Goal: Information Seeking & Learning: Learn about a topic

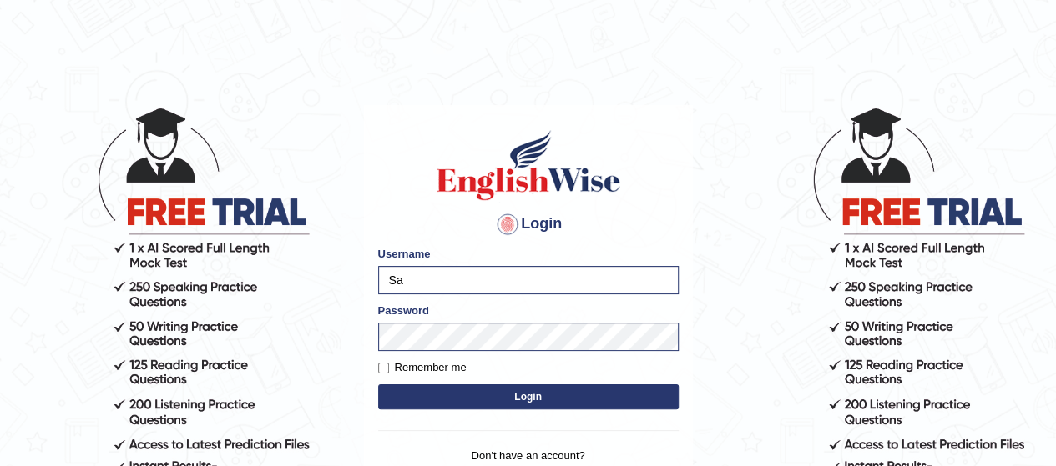
type input "S"
type input "Poojadua018"
click at [398, 396] on button "Login" at bounding box center [528, 397] width 300 height 25
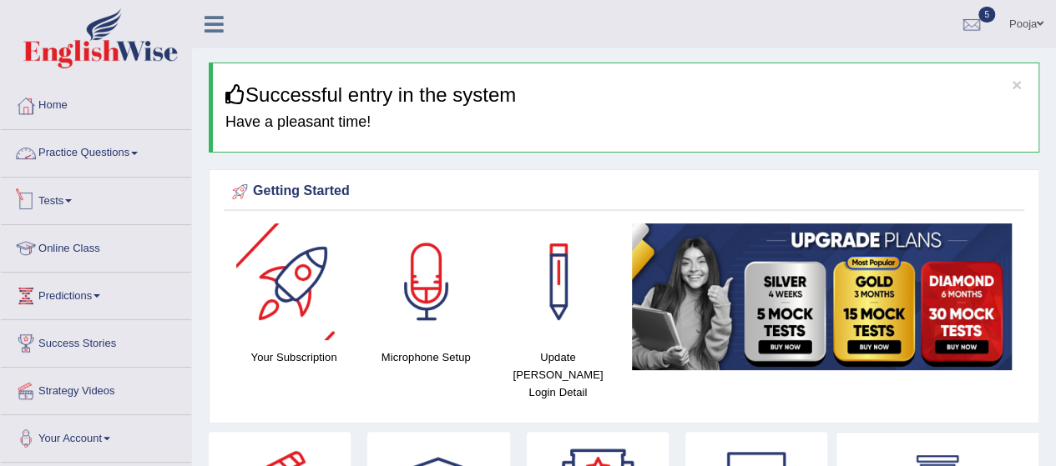
click at [103, 149] on link "Practice Questions" at bounding box center [96, 151] width 190 height 42
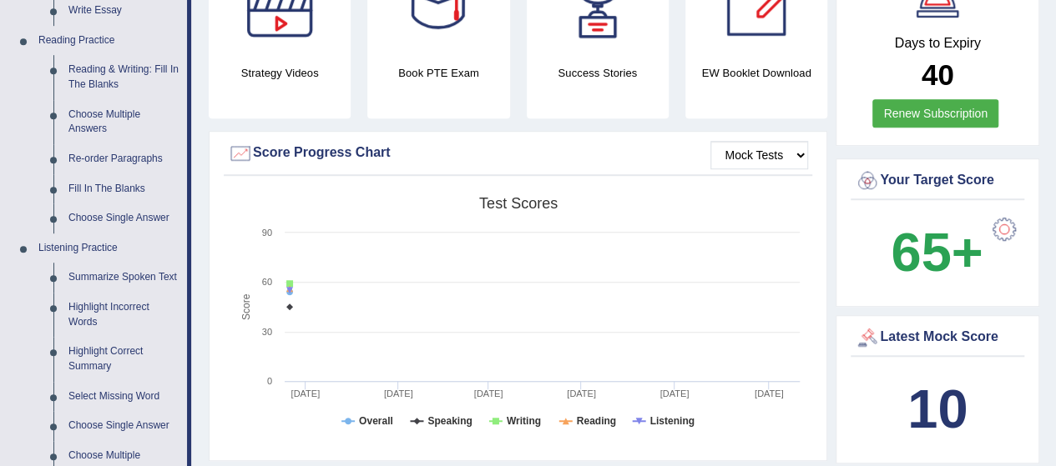
scroll to position [492, 0]
click at [149, 282] on link "Summarize Spoken Text" at bounding box center [124, 279] width 126 height 30
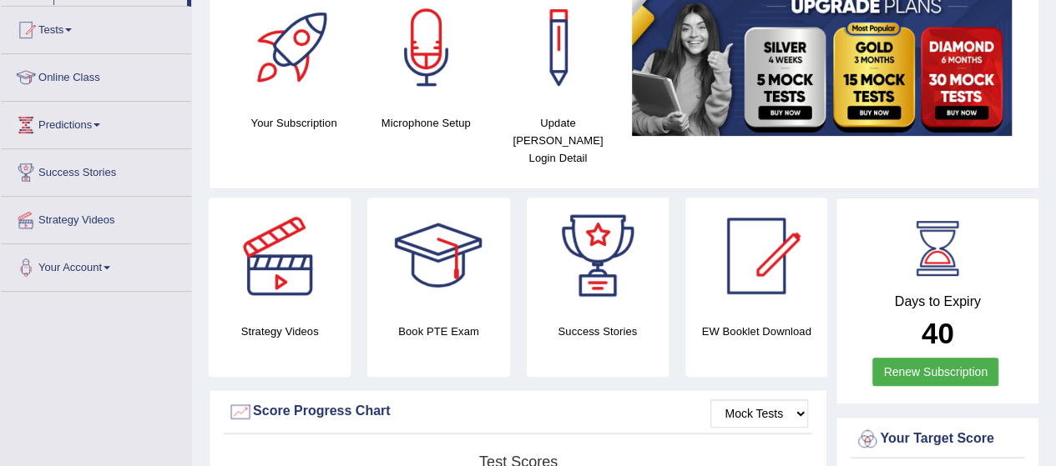
scroll to position [366, 0]
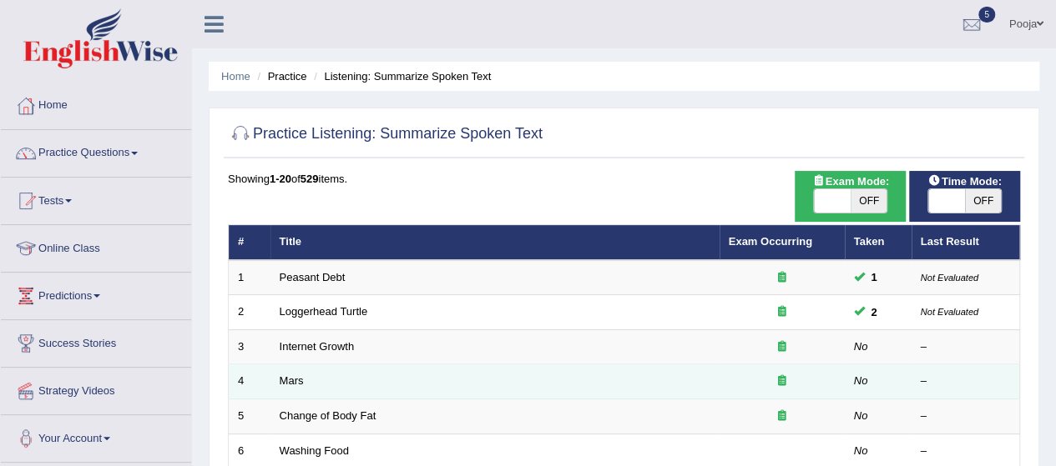
click at [329, 365] on td "Mars" at bounding box center [494, 382] width 449 height 35
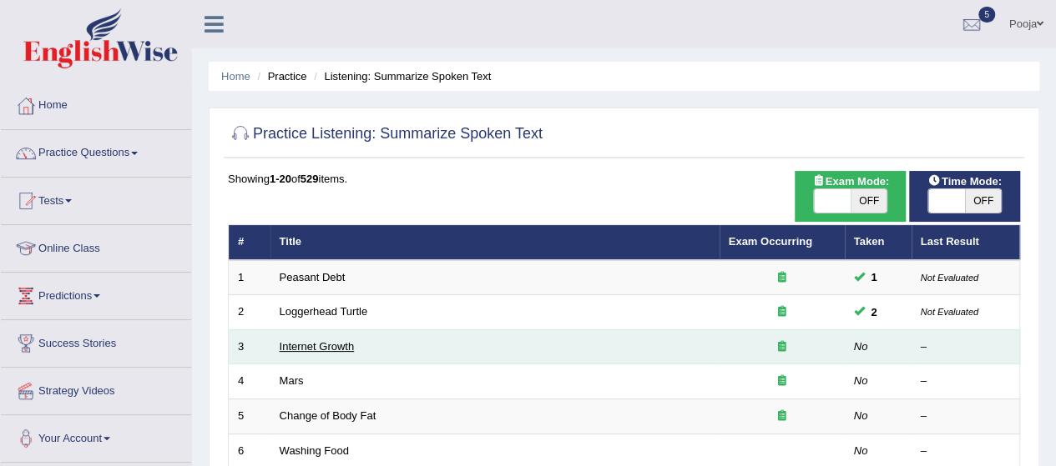
click at [312, 340] on link "Internet Growth" at bounding box center [317, 346] width 75 height 13
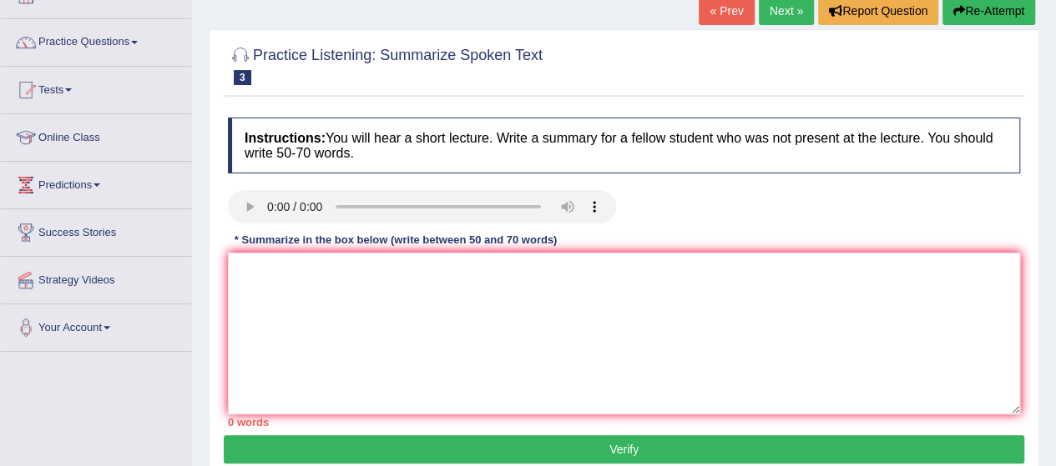
scroll to position [110, 0]
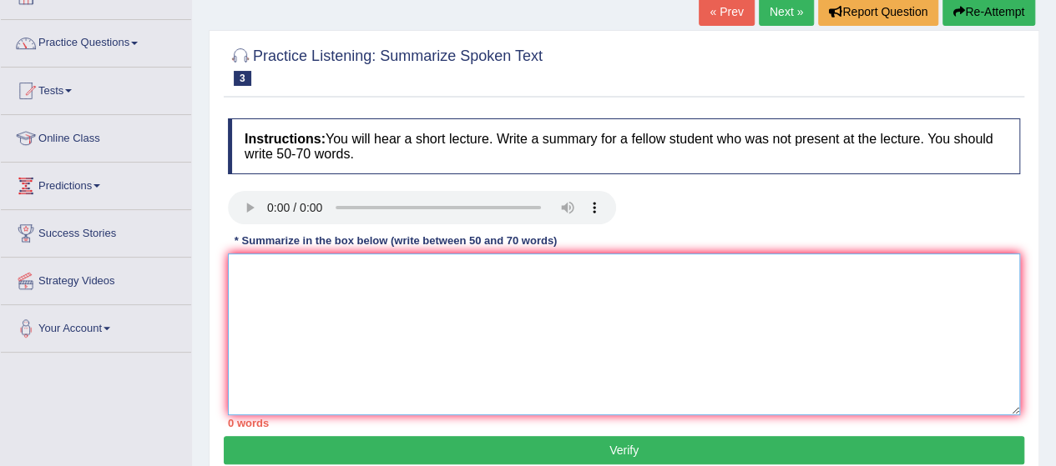
click at [509, 321] on textarea at bounding box center [624, 335] width 792 height 162
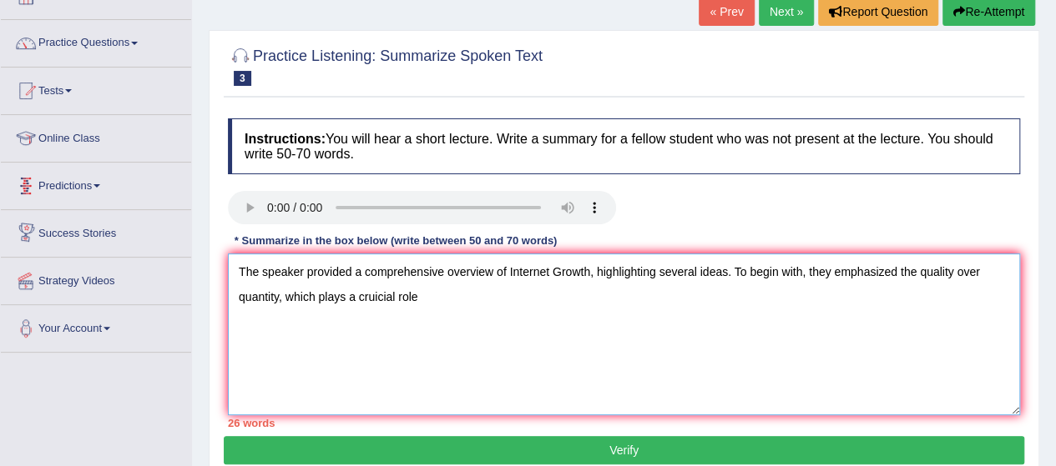
click at [384, 300] on textarea "The speaker provided a comprehensive overview of Internet Growth, highlighting …" at bounding box center [624, 335] width 792 height 162
click at [377, 299] on textarea "The speaker provided a comprehensive overview of Internet Growth, highlighting …" at bounding box center [624, 335] width 792 height 162
click at [436, 293] on textarea "The speaker provided a comprehensive overview of Internet Growth, highlighting …" at bounding box center [624, 335] width 792 height 162
click at [466, 295] on textarea "The speaker provided a comprehensive overview of Internet Growth, highlighting …" at bounding box center [624, 335] width 792 height 162
click at [542, 290] on textarea "The speaker provided a comprehensive overview of Internet Growth, highlighting …" at bounding box center [624, 335] width 792 height 162
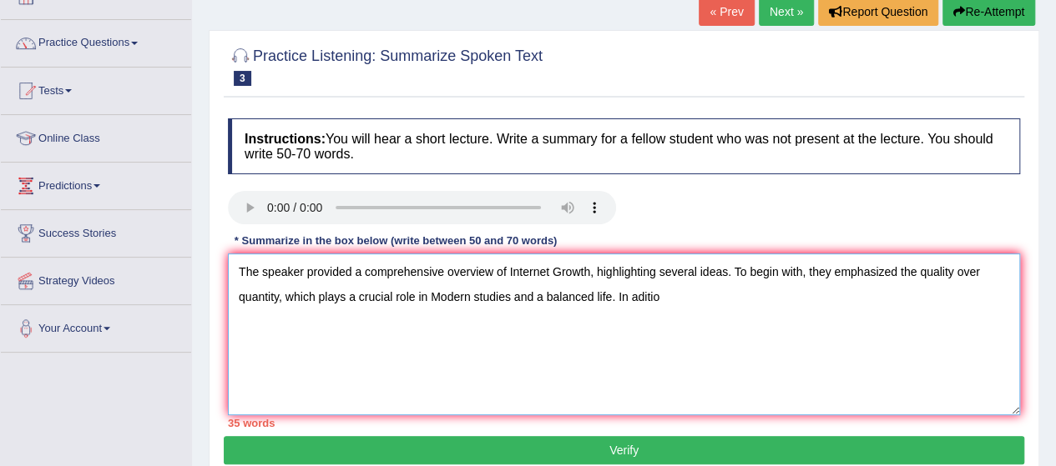
click at [659, 292] on textarea "The speaker provided a comprehensive overview of Internet Growth, highlighting …" at bounding box center [624, 335] width 792 height 162
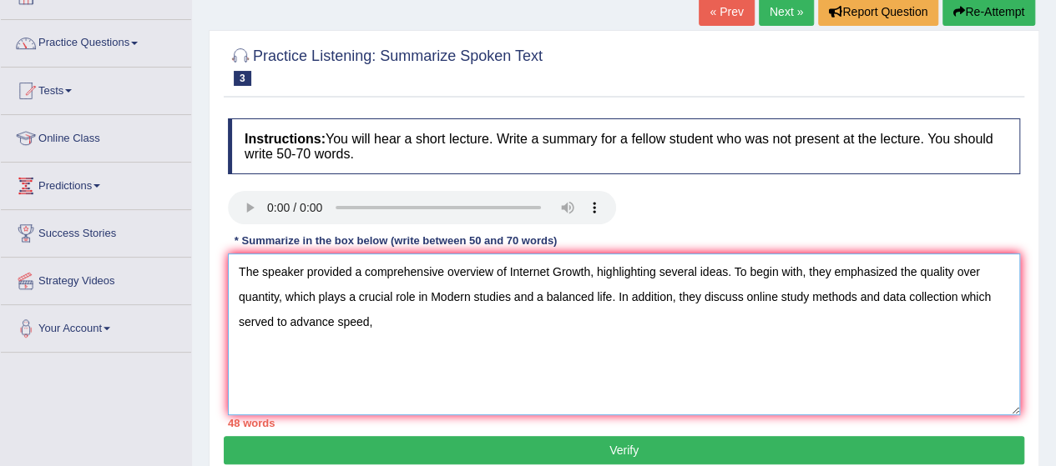
click at [375, 324] on textarea "The speaker provided a comprehensive overview of Internet Growth, highlighting …" at bounding box center [624, 335] width 792 height 162
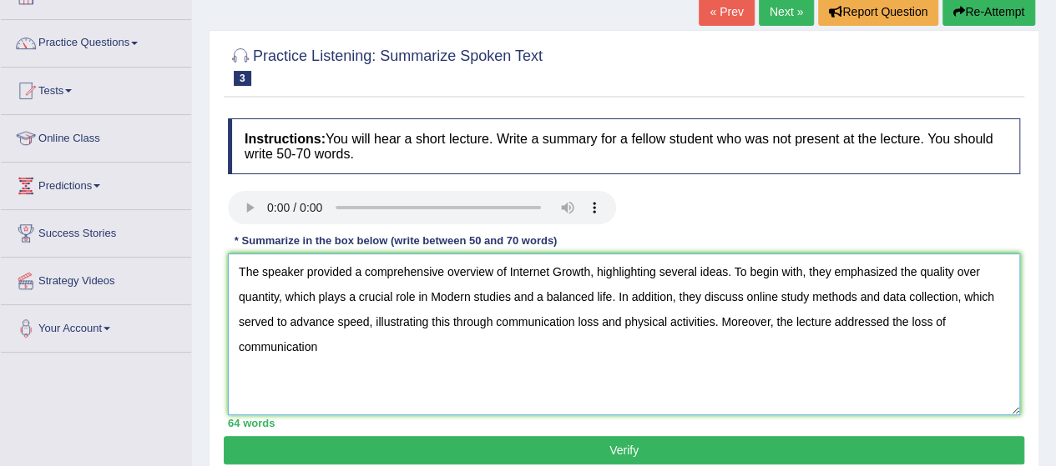
click at [591, 364] on textarea "The speaker provided a comprehensive overview of Internet Growth, highlighting …" at bounding box center [624, 335] width 792 height 162
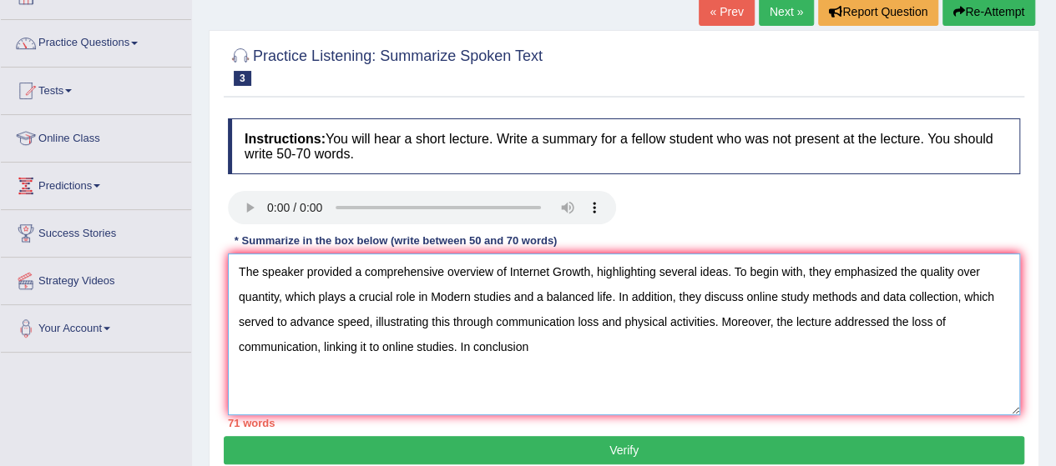
click at [531, 345] on textarea "The speaker provided a comprehensive overview of Internet Growth, highlighting …" at bounding box center [624, 335] width 792 height 162
type textarea "The speaker provided a comprehensive overview of Internet Growth, highlighting …"
click at [427, 441] on button "Verify" at bounding box center [624, 450] width 800 height 28
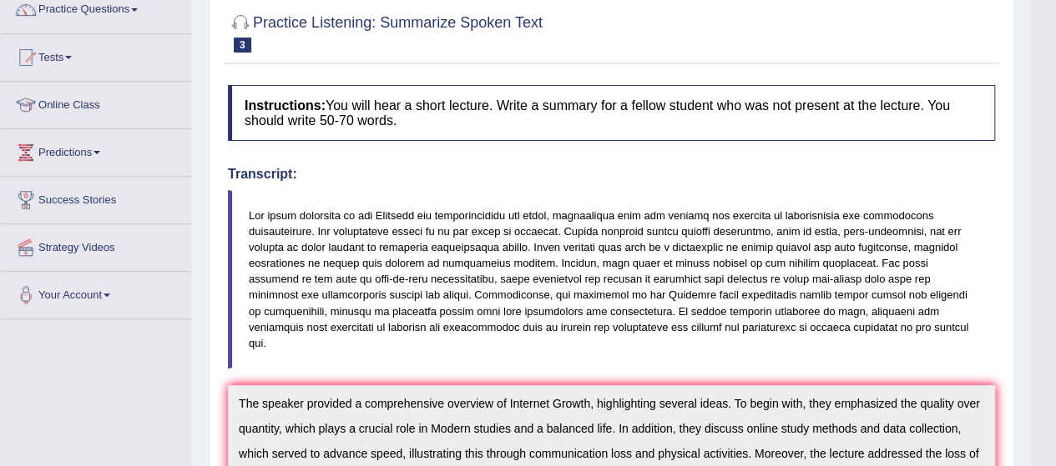
scroll to position [0, 0]
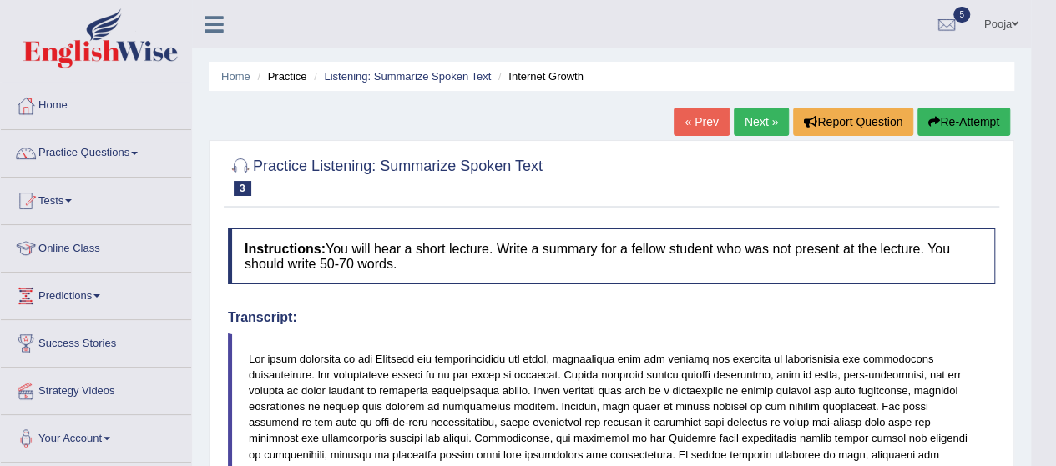
click at [105, 155] on link "Practice Questions" at bounding box center [96, 151] width 190 height 42
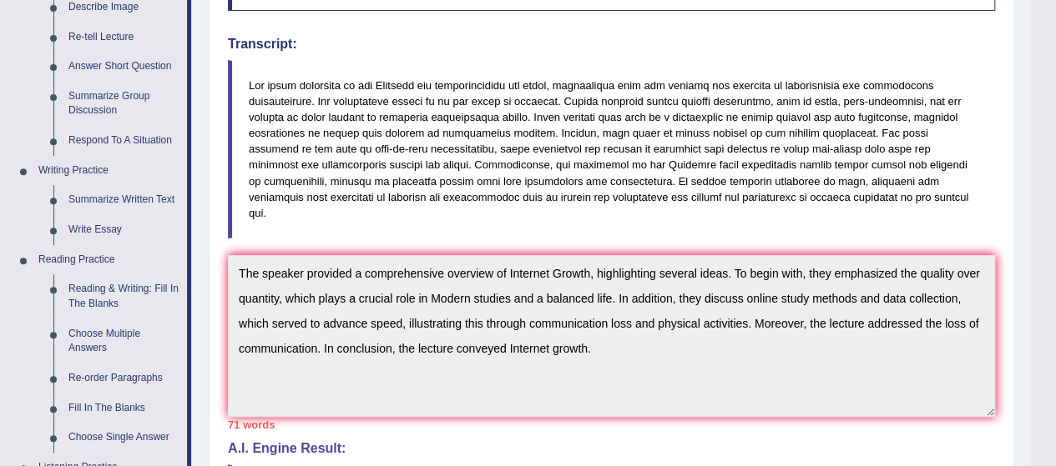
scroll to position [277, 0]
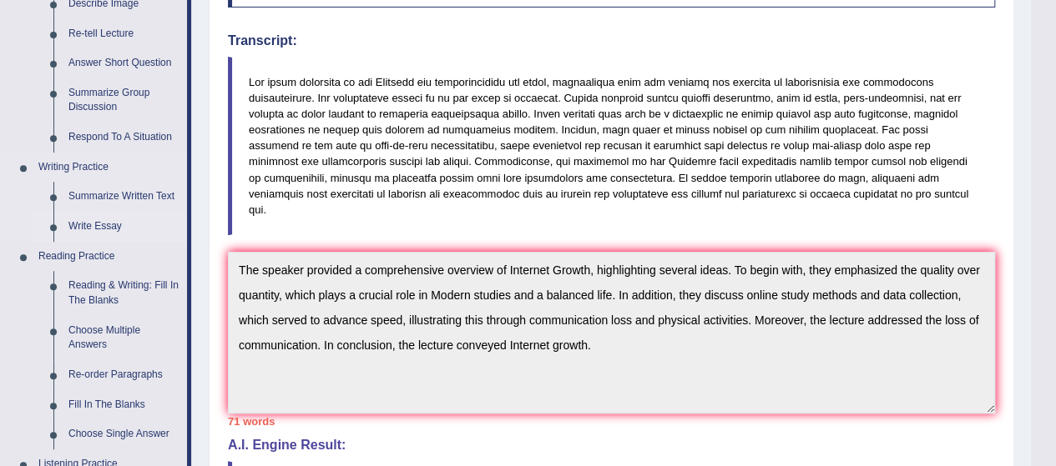
click at [101, 217] on link "Write Essay" at bounding box center [124, 227] width 126 height 30
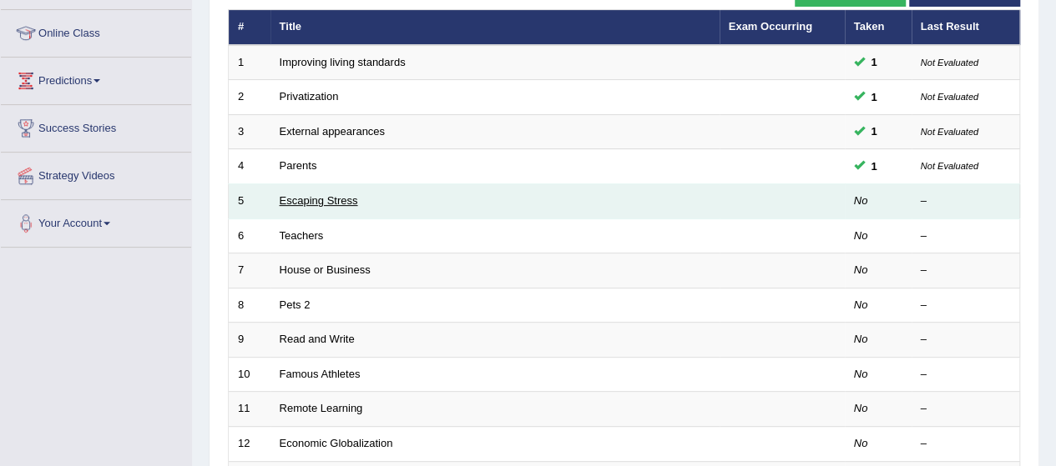
click at [330, 198] on link "Escaping Stress" at bounding box center [319, 200] width 78 height 13
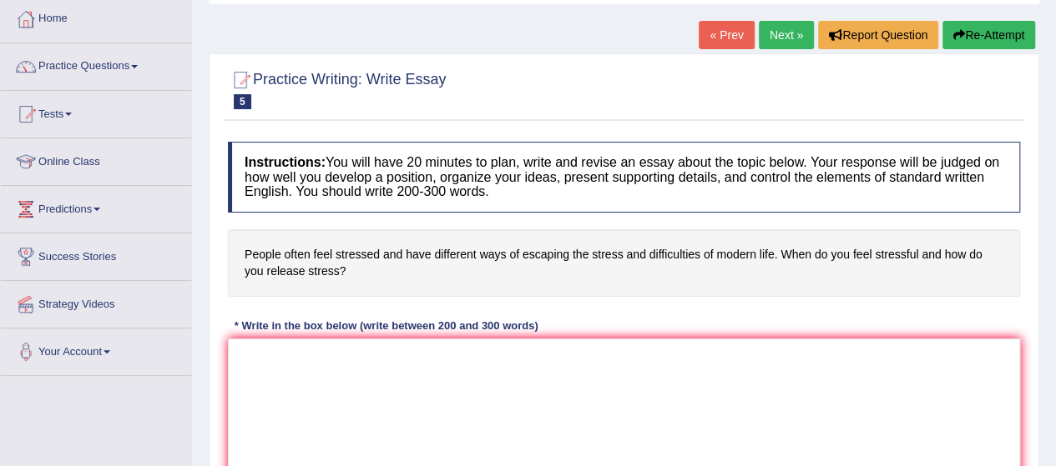
scroll to position [88, 0]
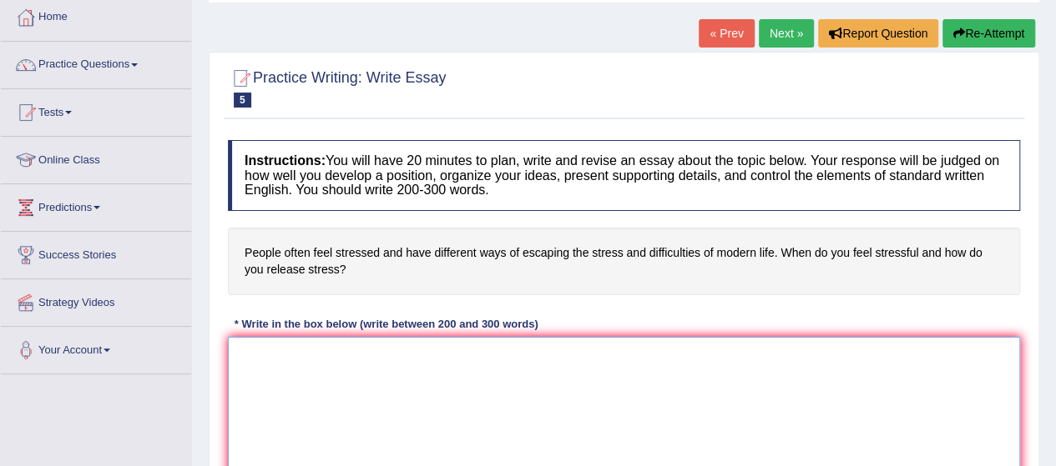
click at [289, 364] on textarea at bounding box center [624, 418] width 792 height 162
click at [290, 352] on textarea "The increcasing" at bounding box center [624, 418] width 792 height 162
click at [320, 356] on textarea "The increasing" at bounding box center [624, 418] width 792 height 162
click at [483, 349] on textarea "The increasing influence of Escaping stress" at bounding box center [624, 418] width 792 height 162
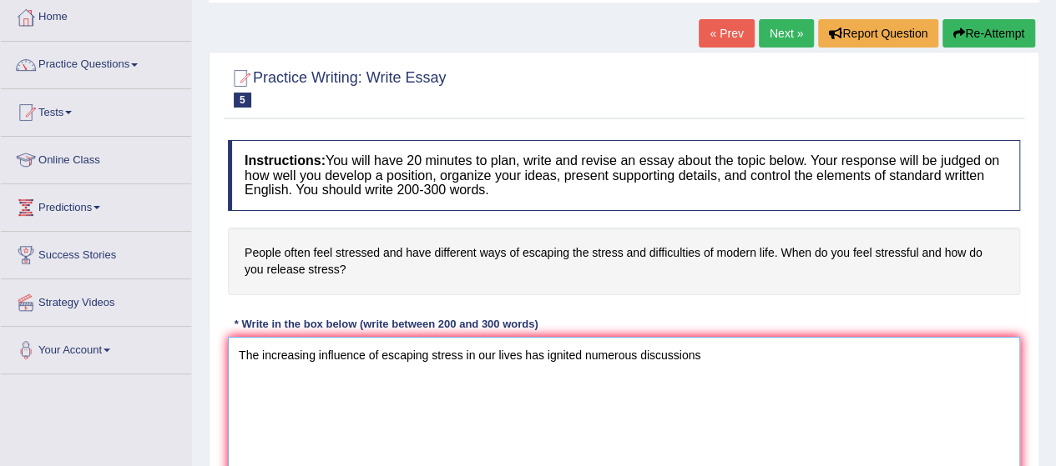
click at [386, 357] on textarea "The increasing influence of escaping stress in our lives has ignited numerous d…" at bounding box center [624, 418] width 792 height 162
click at [436, 354] on textarea "The increasing influence of Escaping stress in our lives has ignited numerous d…" at bounding box center [624, 418] width 792 height 162
click at [706, 354] on textarea "The increasing influence of Escaping Stress in our lives has ignited numerous d…" at bounding box center [624, 418] width 792 height 162
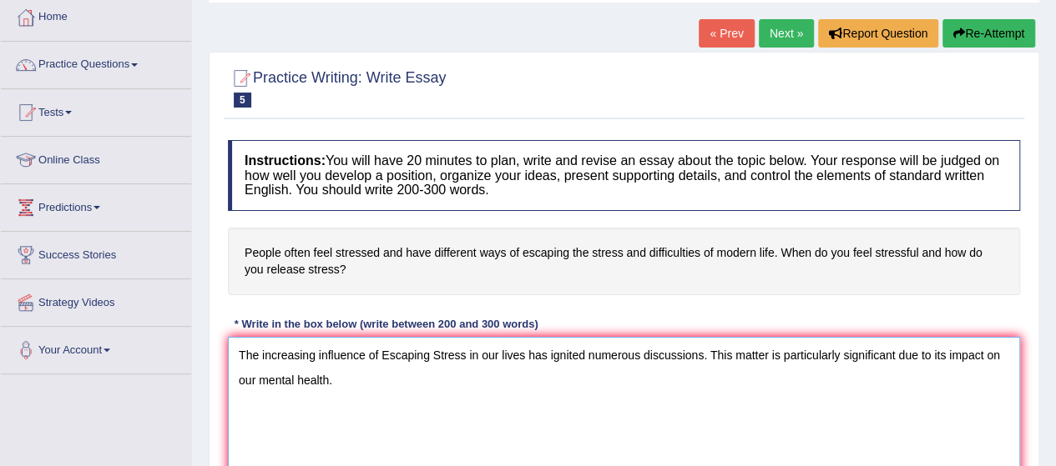
type textarea "The increasing influence of Escaping Stress in our lives has ignited numerous d…"
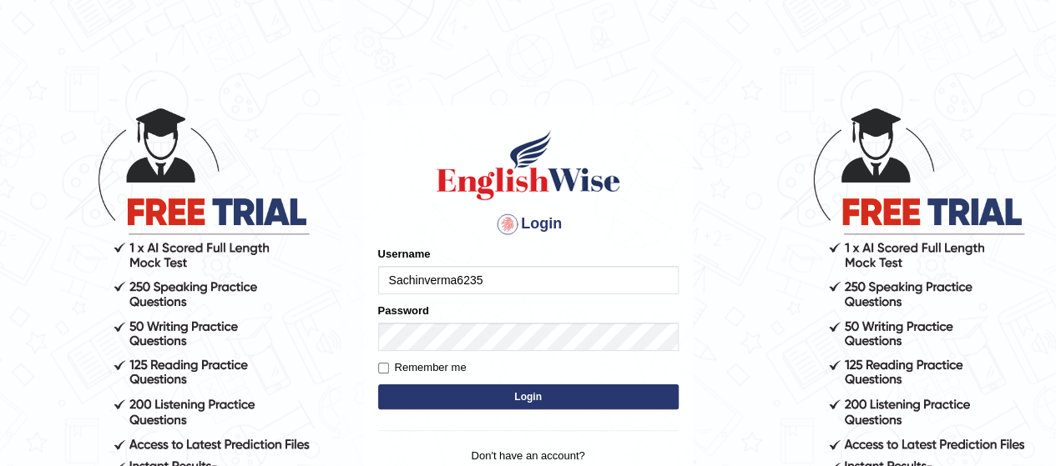
click at [484, 280] on input "Sachinverma6235" at bounding box center [528, 280] width 300 height 28
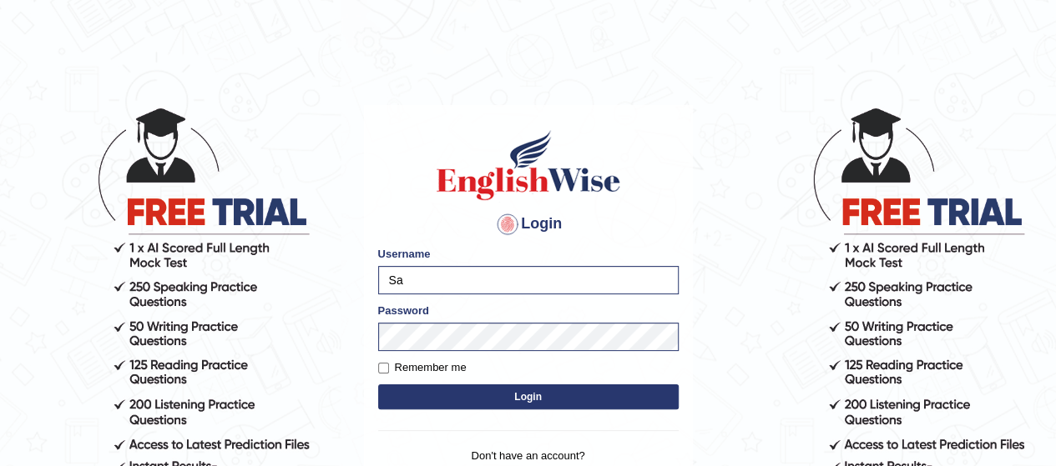
type input "S"
type input "Poojadua018"
click at [441, 398] on button "Login" at bounding box center [528, 397] width 300 height 25
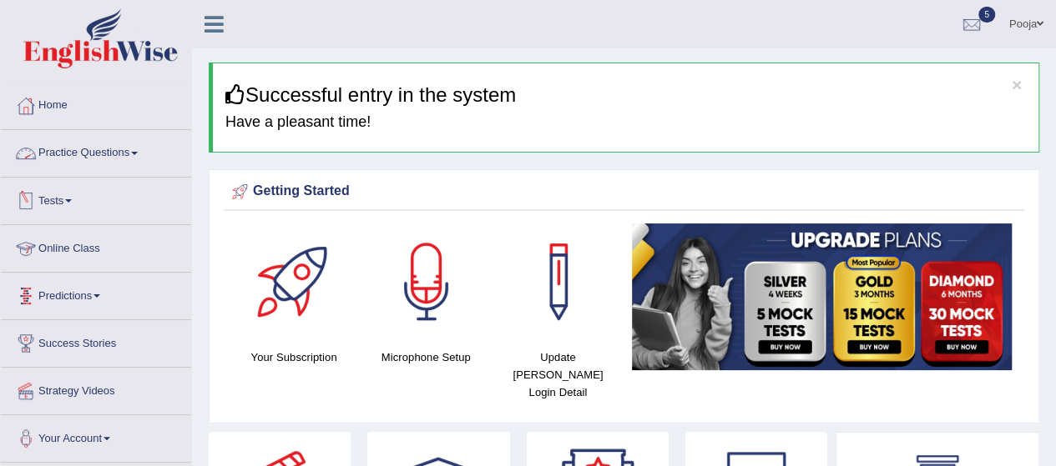
click at [110, 148] on link "Practice Questions" at bounding box center [96, 151] width 190 height 42
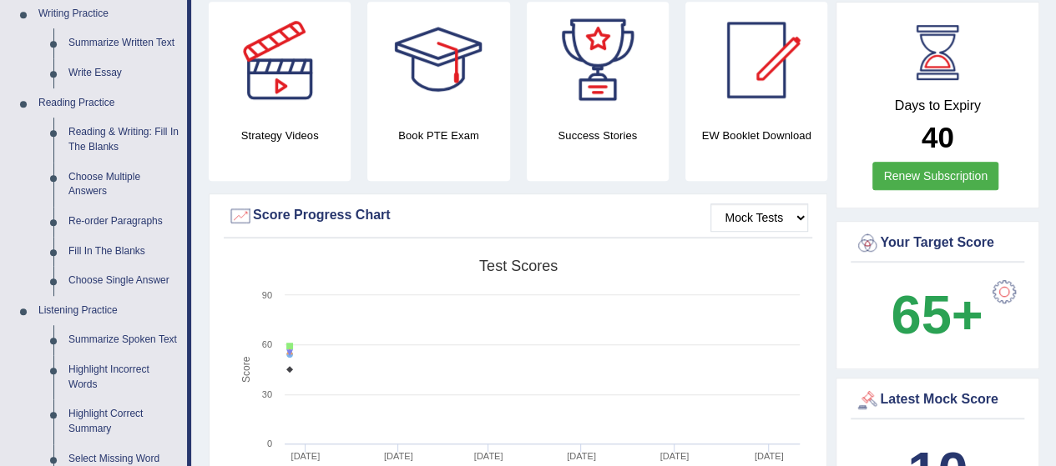
scroll to position [436, 0]
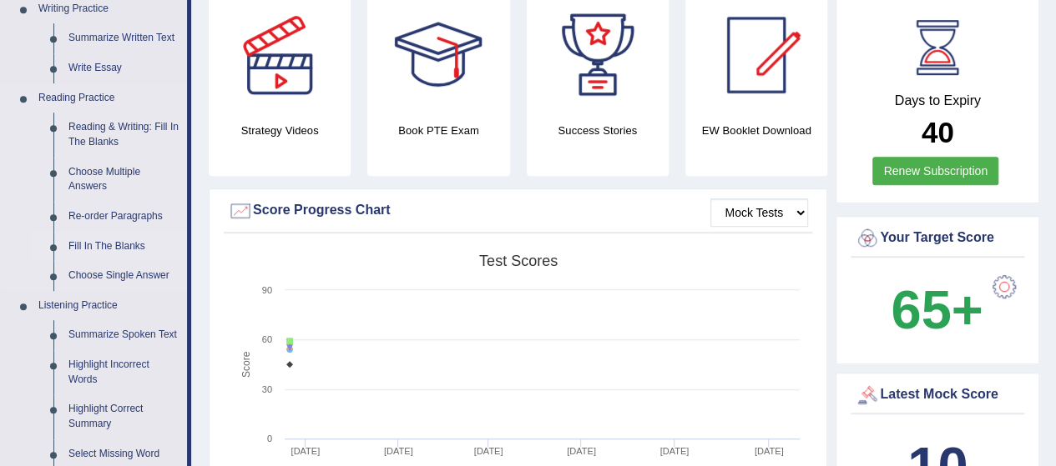
click at [117, 242] on link "Fill In The Blanks" at bounding box center [124, 247] width 126 height 30
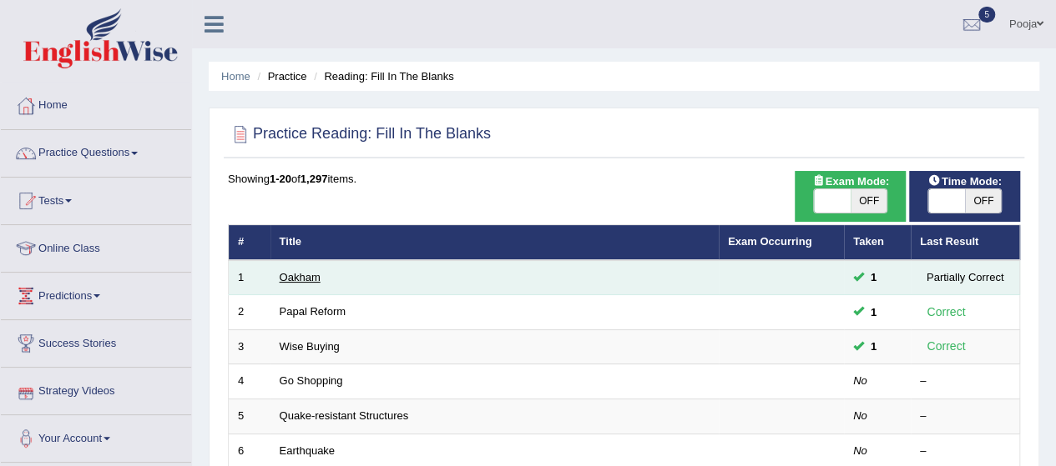
click at [297, 279] on link "Oakham" at bounding box center [300, 277] width 41 height 13
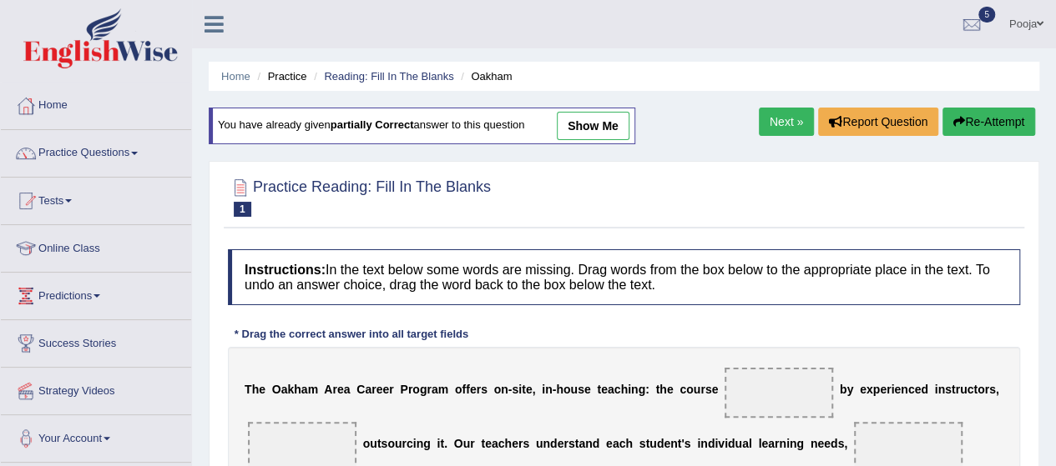
click at [788, 127] on link "Next »" at bounding box center [786, 122] width 55 height 28
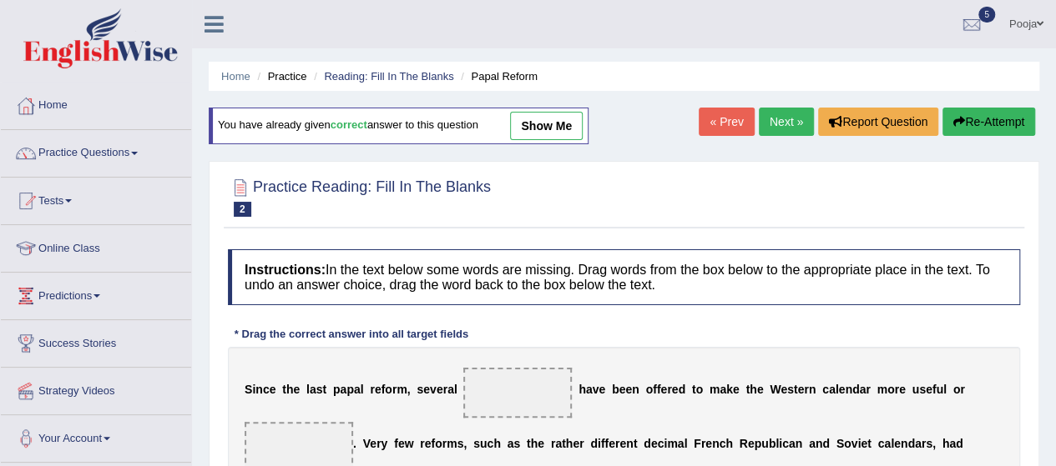
click at [789, 126] on link "Next »" at bounding box center [786, 122] width 55 height 28
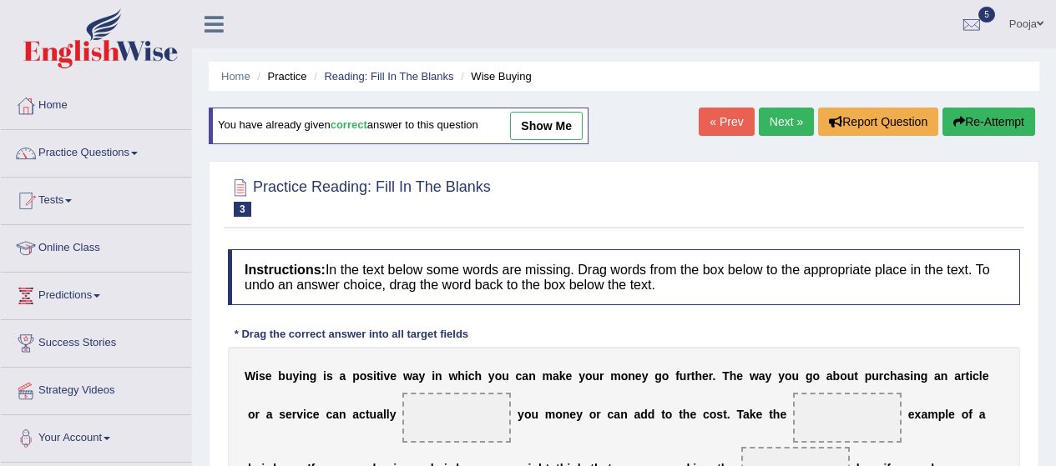
click at [786, 125] on link "Next »" at bounding box center [786, 122] width 55 height 28
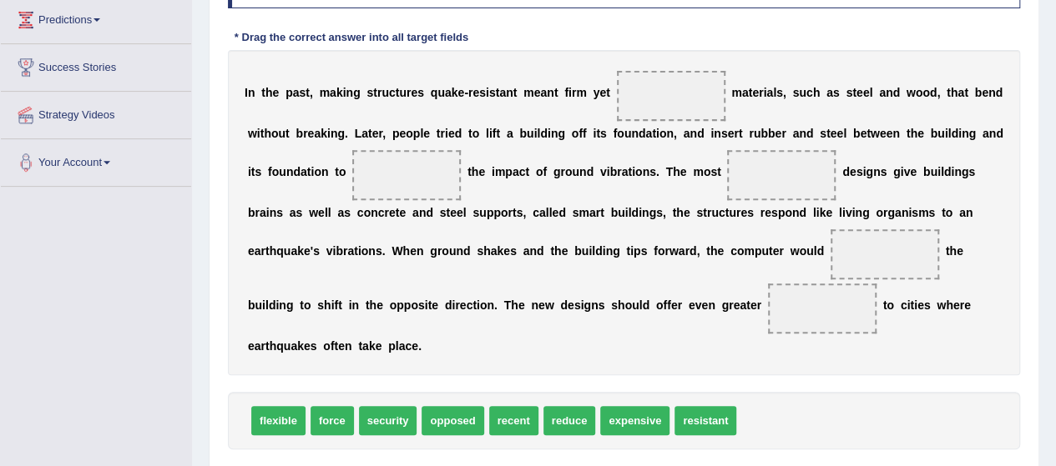
scroll to position [287, 0]
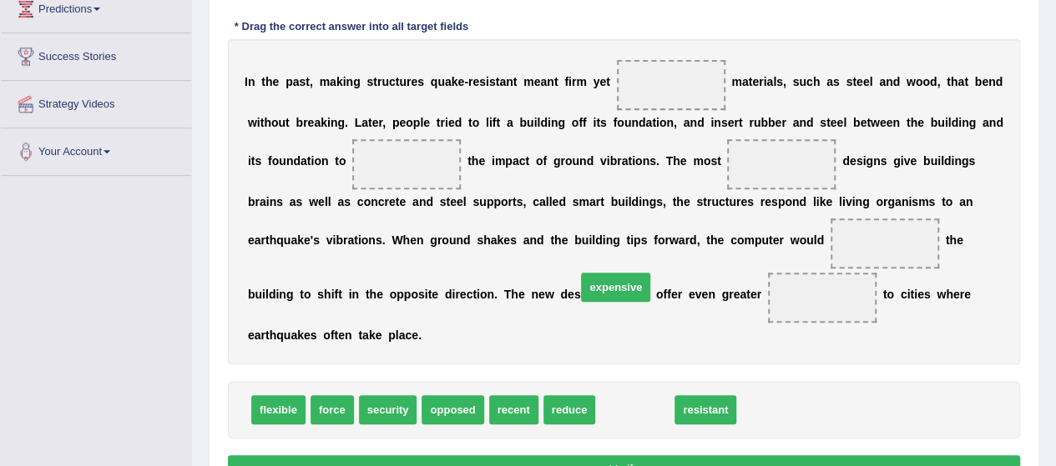
drag, startPoint x: 652, startPoint y: 411, endPoint x: 619, endPoint y: 189, distance: 225.2
click at [629, 274] on span "expensive" at bounding box center [615, 287] width 69 height 29
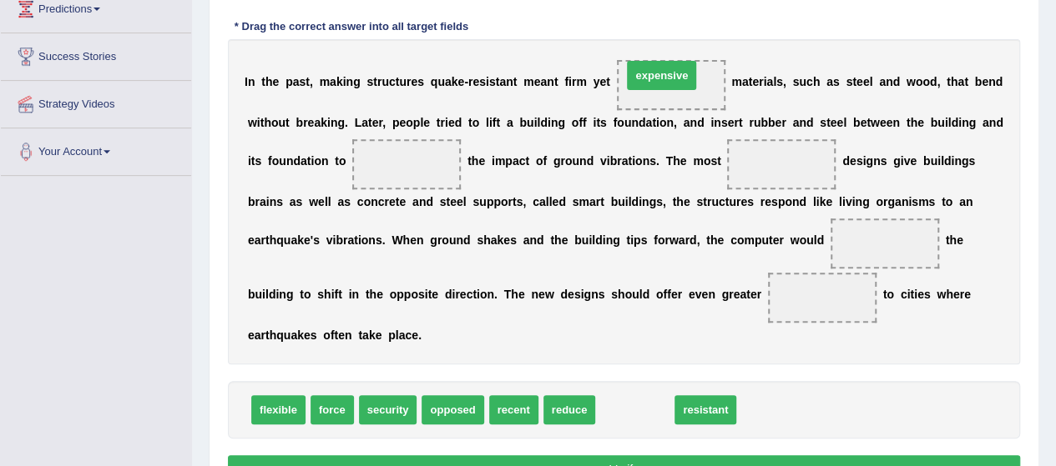
drag, startPoint x: 639, startPoint y: 411, endPoint x: 667, endPoint y: 78, distance: 333.3
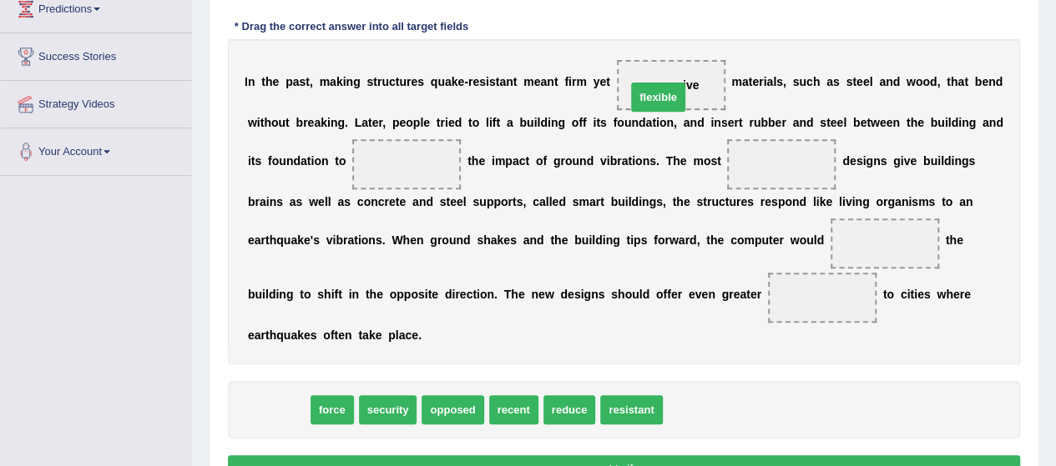
drag, startPoint x: 295, startPoint y: 405, endPoint x: 678, endPoint y: 88, distance: 496.6
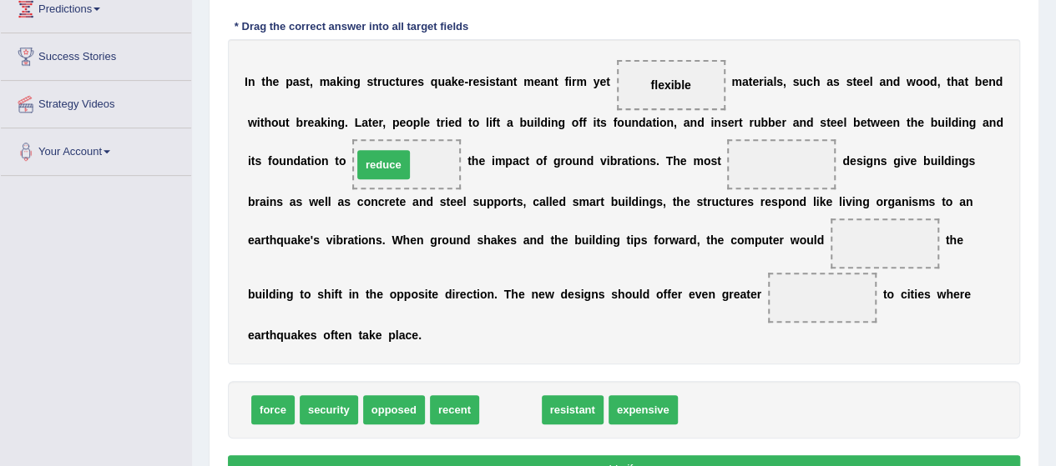
drag, startPoint x: 515, startPoint y: 406, endPoint x: 388, endPoint y: 160, distance: 276.9
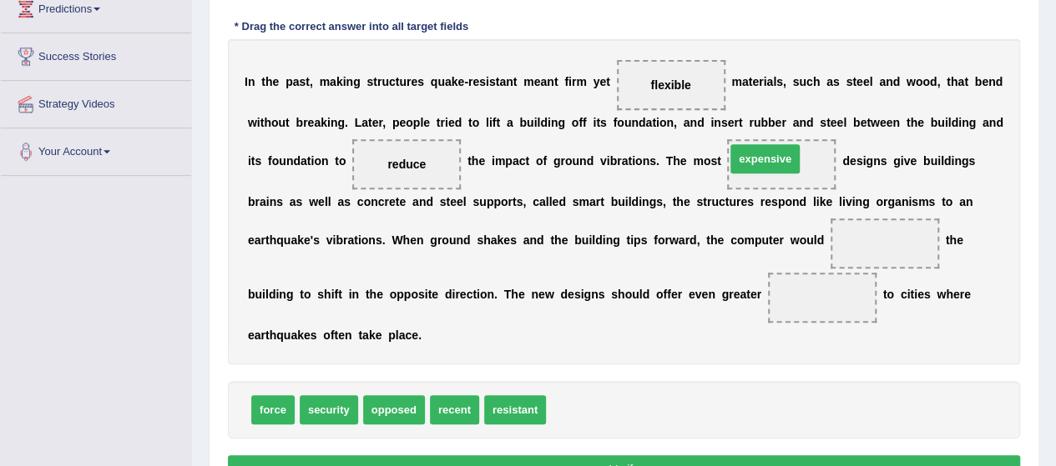
drag, startPoint x: 577, startPoint y: 401, endPoint x: 756, endPoint y: 150, distance: 308.7
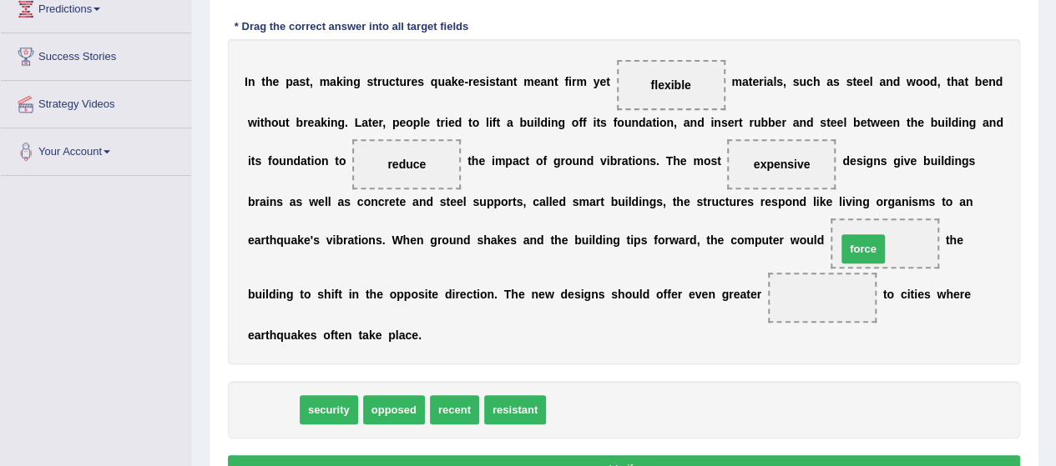
drag, startPoint x: 277, startPoint y: 405, endPoint x: 876, endPoint y: 242, distance: 620.9
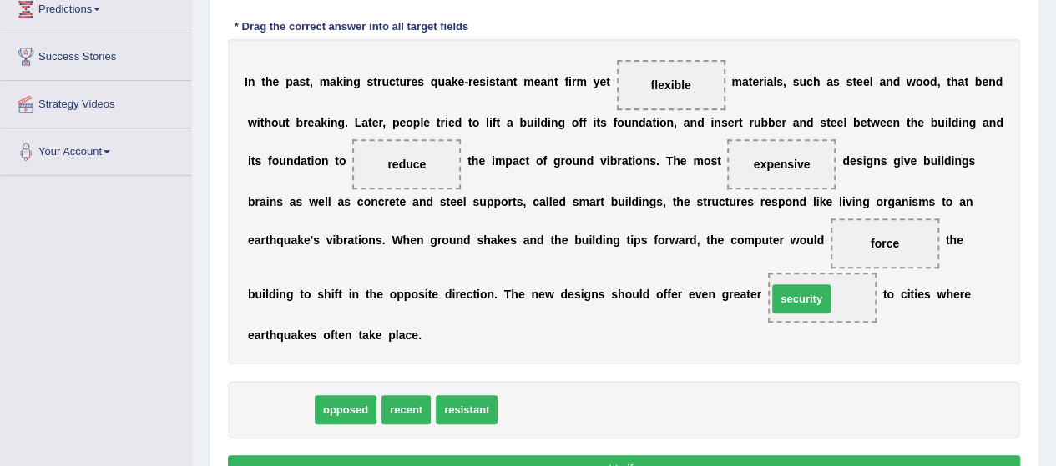
drag, startPoint x: 274, startPoint y: 410, endPoint x: 796, endPoint y: 298, distance: 534.2
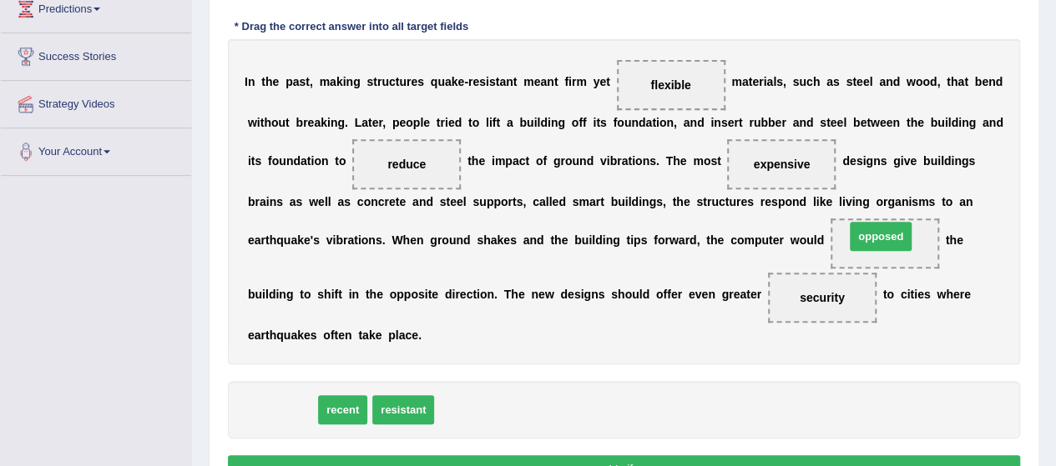
drag, startPoint x: 290, startPoint y: 415, endPoint x: 889, endPoint y: 241, distance: 623.8
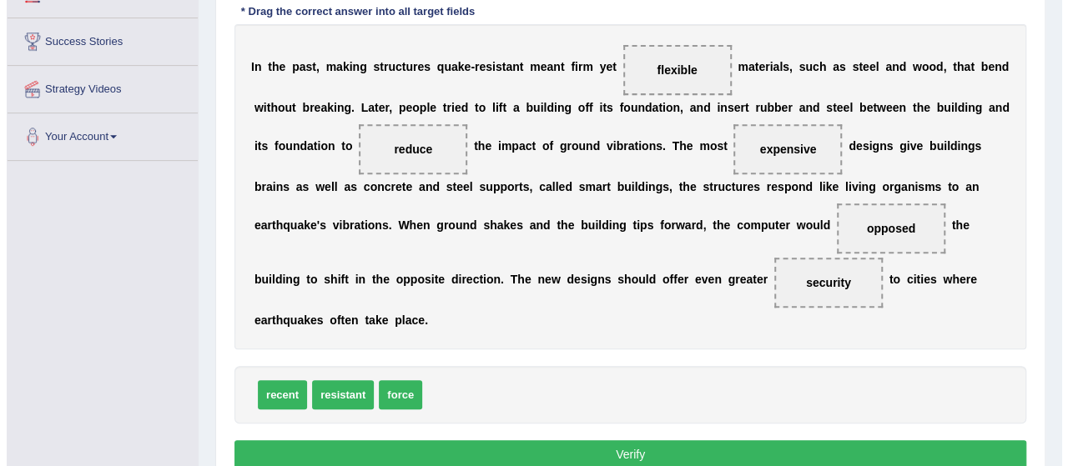
scroll to position [396, 0]
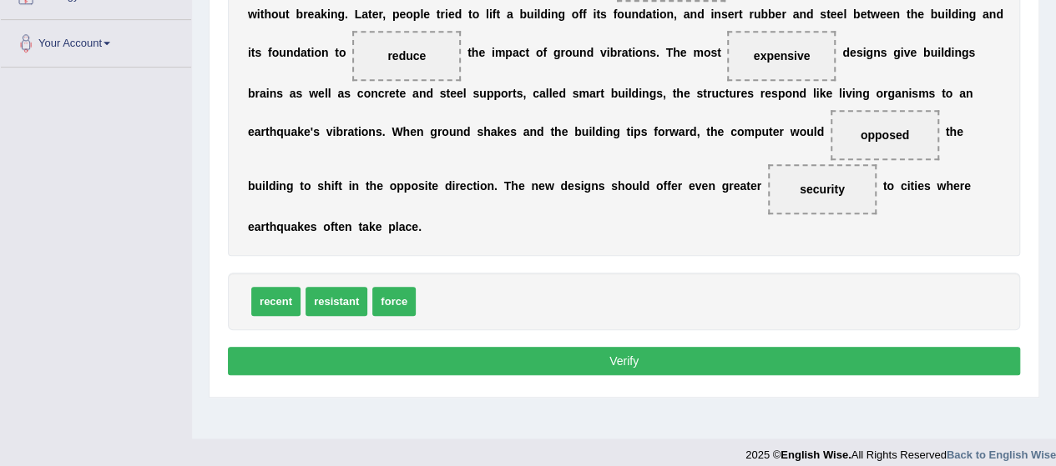
click at [591, 355] on button "Verify" at bounding box center [624, 361] width 792 height 28
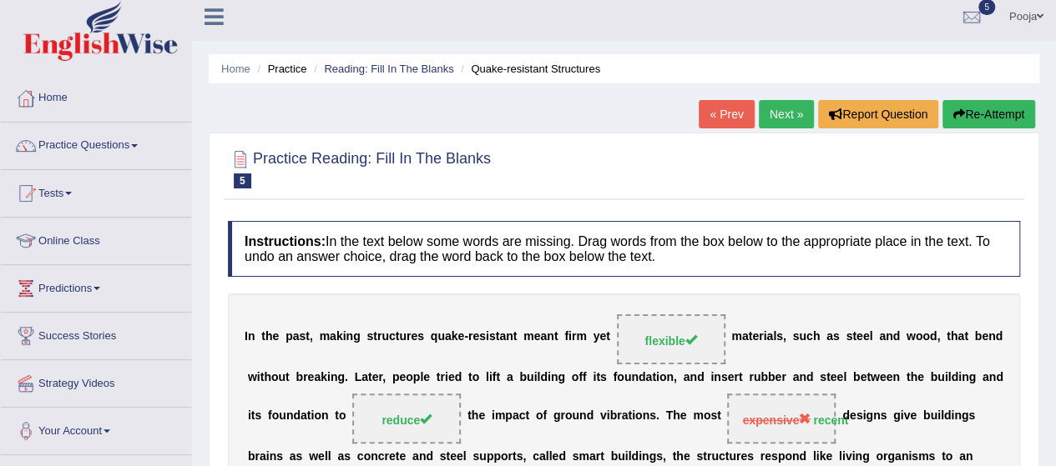
scroll to position [2, 0]
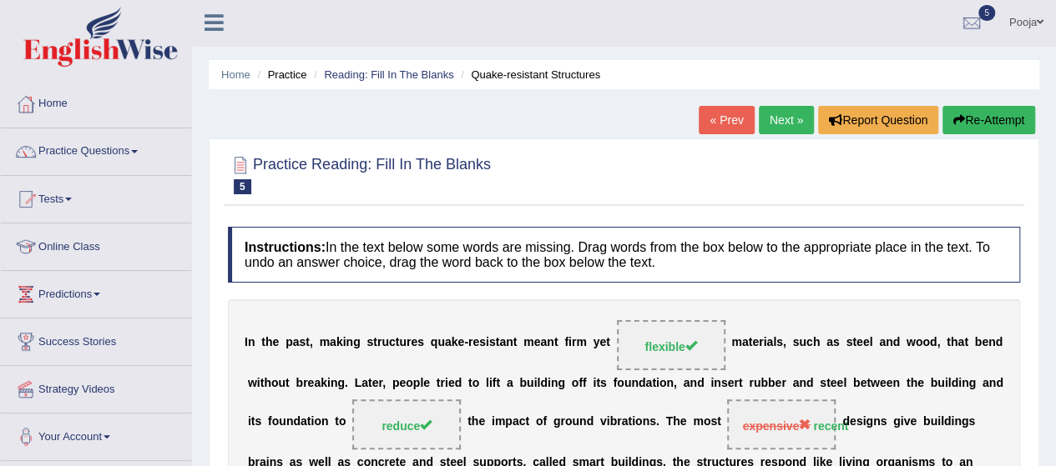
click at [788, 108] on link "Next »" at bounding box center [786, 120] width 55 height 28
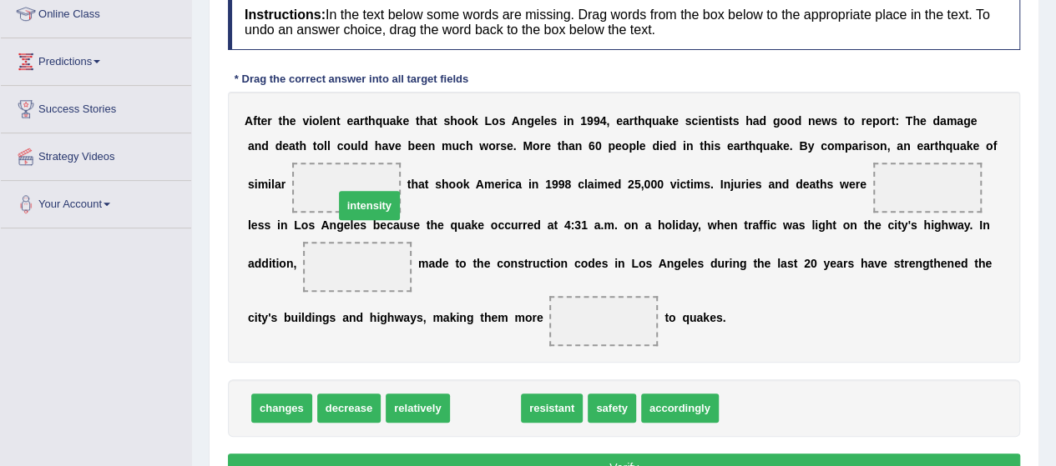
drag, startPoint x: 487, startPoint y: 410, endPoint x: 371, endPoint y: 208, distance: 232.9
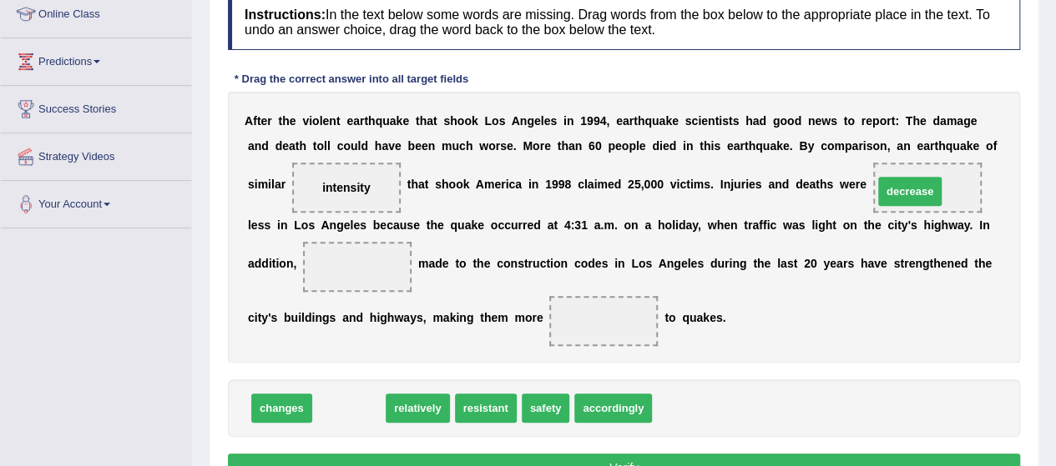
drag, startPoint x: 355, startPoint y: 401, endPoint x: 917, endPoint y: 183, distance: 602.4
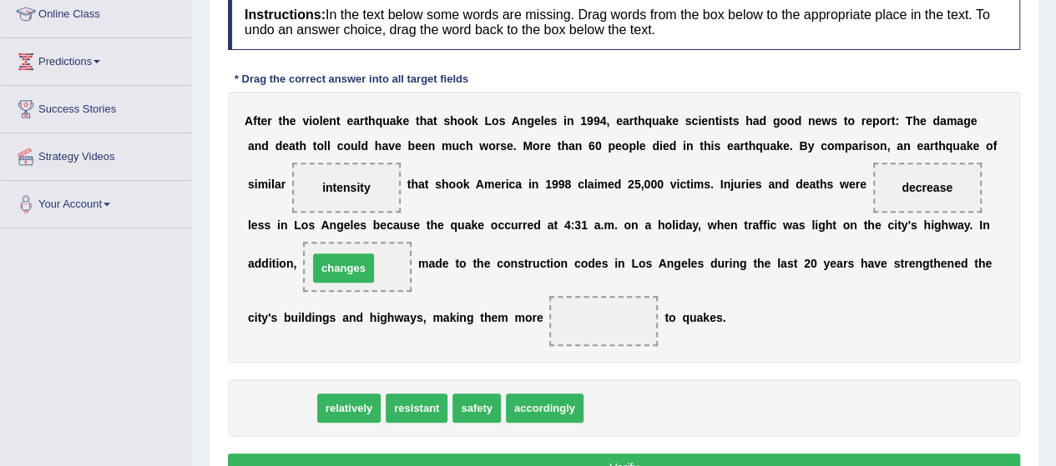
drag, startPoint x: 270, startPoint y: 408, endPoint x: 331, endPoint y: 268, distance: 152.9
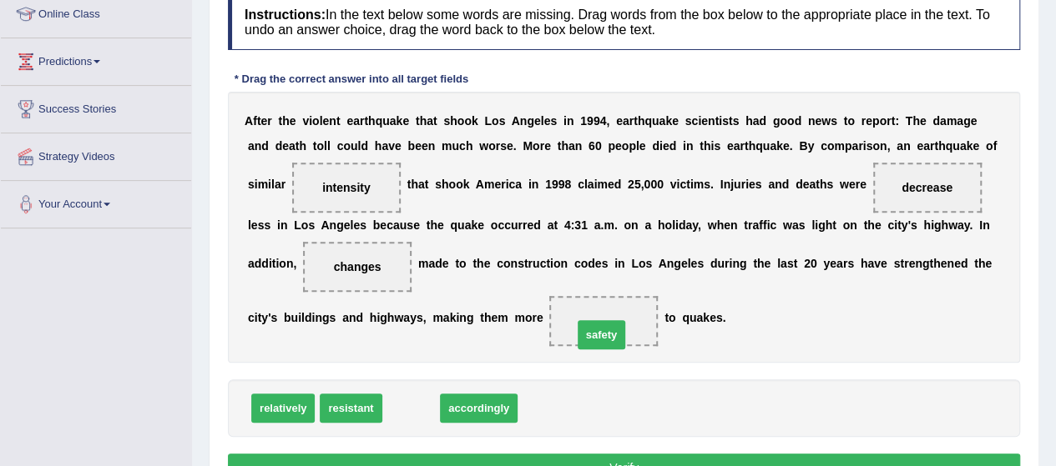
drag, startPoint x: 414, startPoint y: 411, endPoint x: 605, endPoint y: 338, distance: 204.7
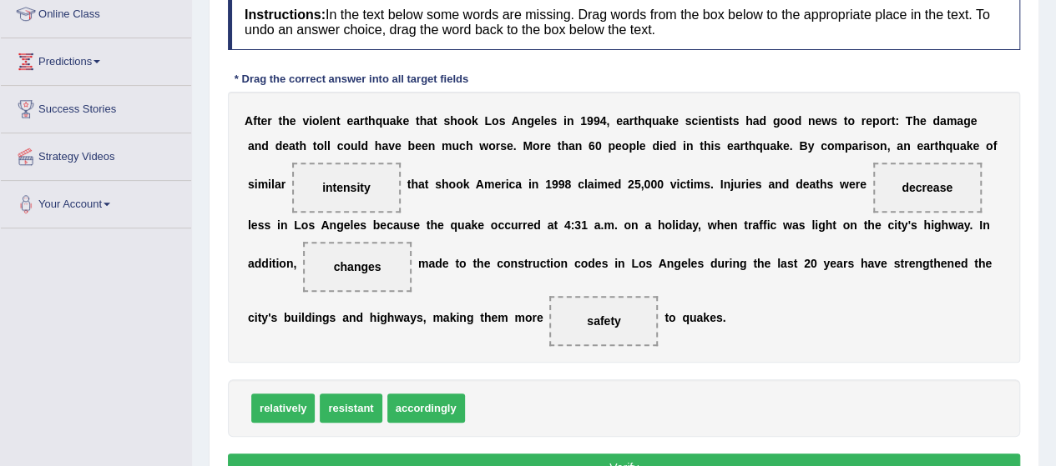
click at [513, 457] on button "Verify" at bounding box center [624, 468] width 792 height 28
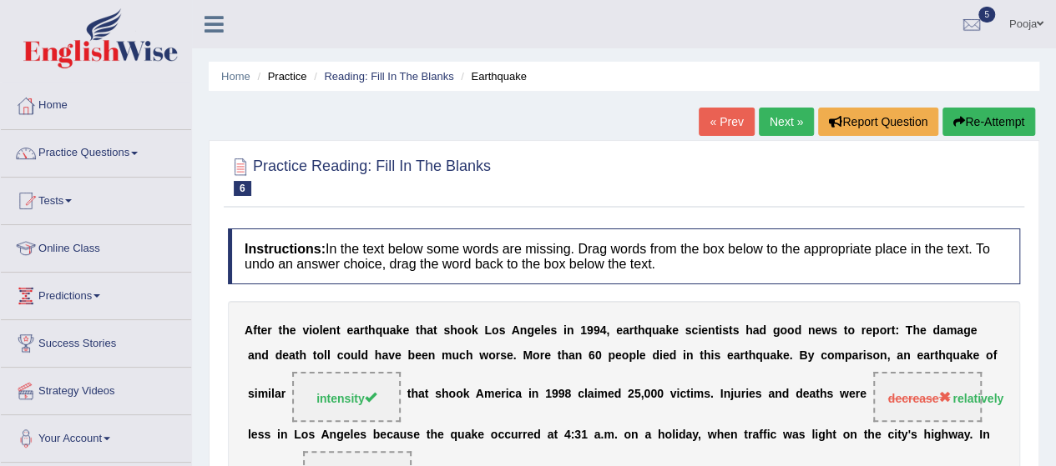
click at [787, 109] on link "Next »" at bounding box center [786, 122] width 55 height 28
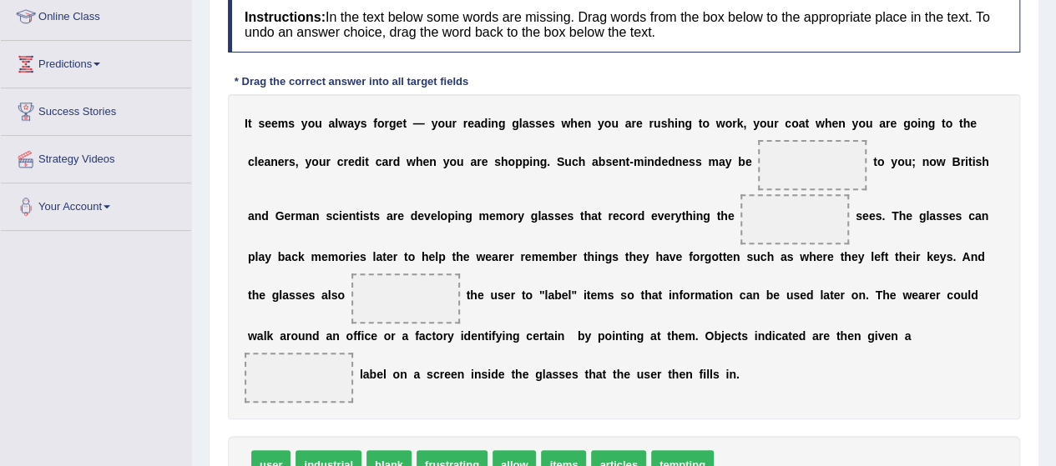
scroll to position [244, 0]
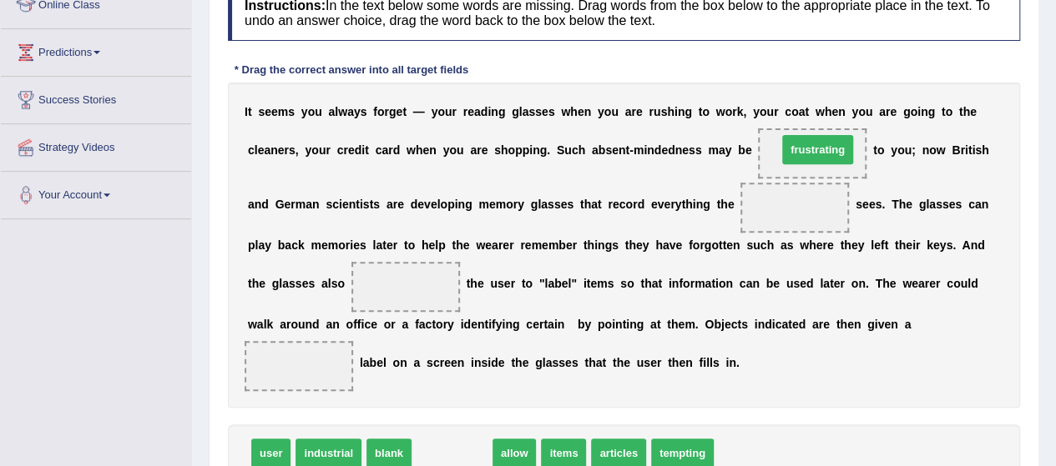
drag, startPoint x: 464, startPoint y: 456, endPoint x: 829, endPoint y: 154, distance: 473.6
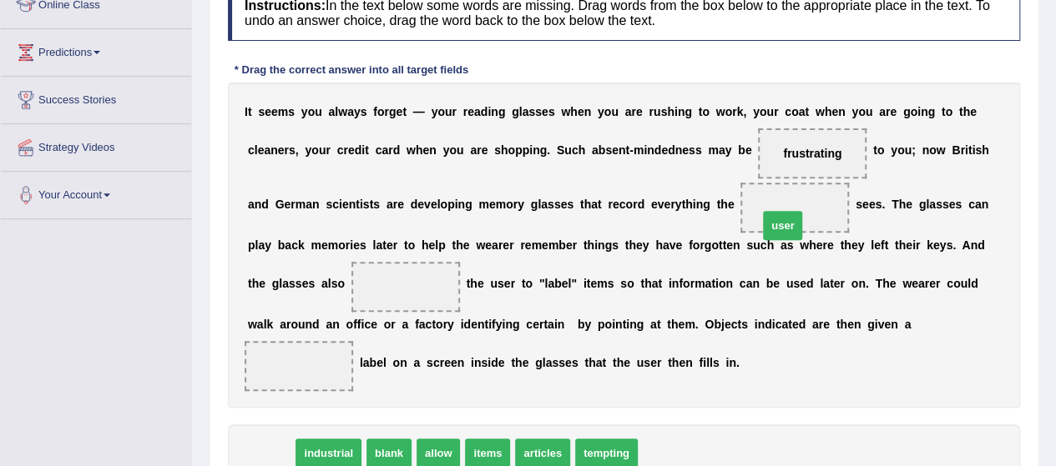
drag, startPoint x: 275, startPoint y: 458, endPoint x: 788, endPoint y: 225, distance: 562.8
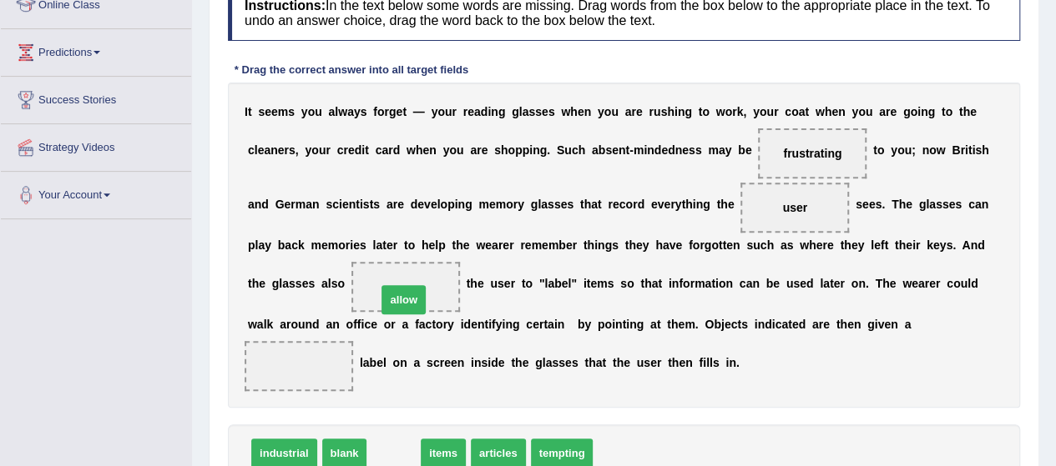
drag, startPoint x: 382, startPoint y: 456, endPoint x: 392, endPoint y: 300, distance: 156.4
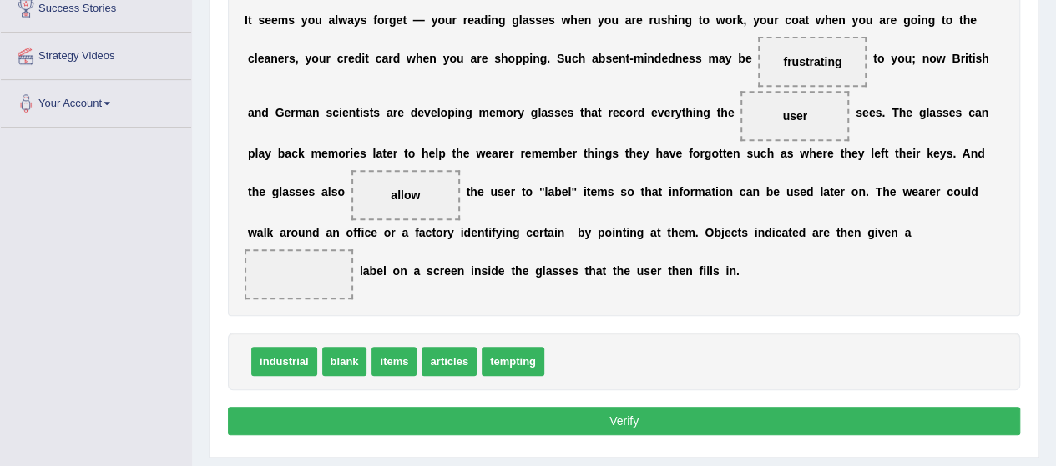
scroll to position [340, 0]
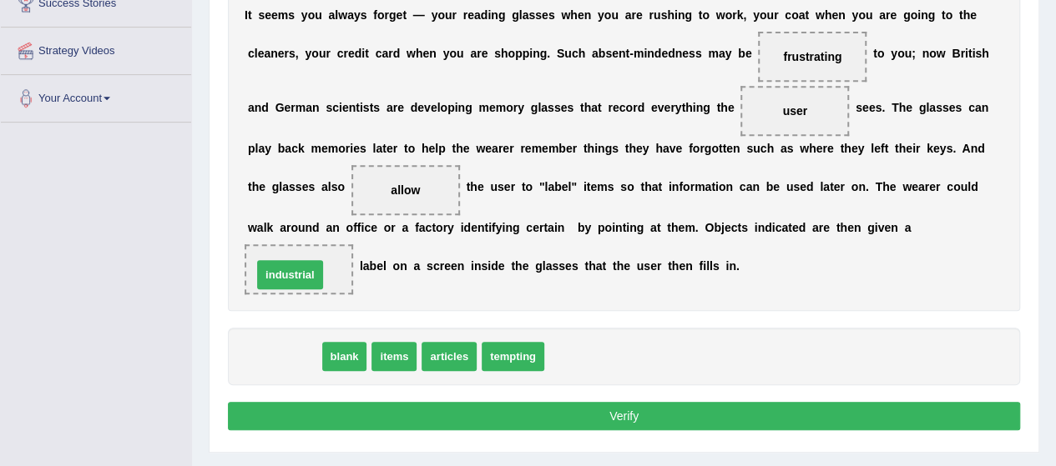
drag, startPoint x: 293, startPoint y: 360, endPoint x: 302, endPoint y: 268, distance: 92.3
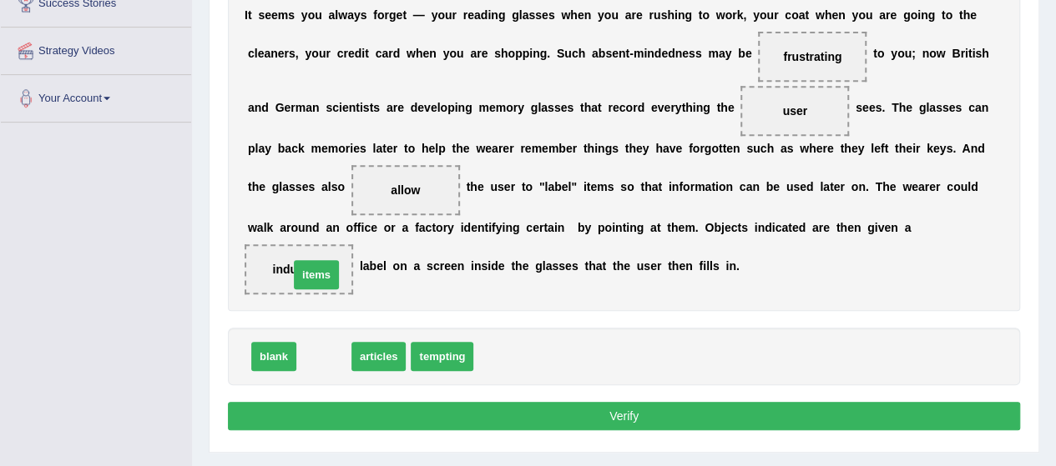
drag, startPoint x: 334, startPoint y: 349, endPoint x: 326, endPoint y: 268, distance: 81.3
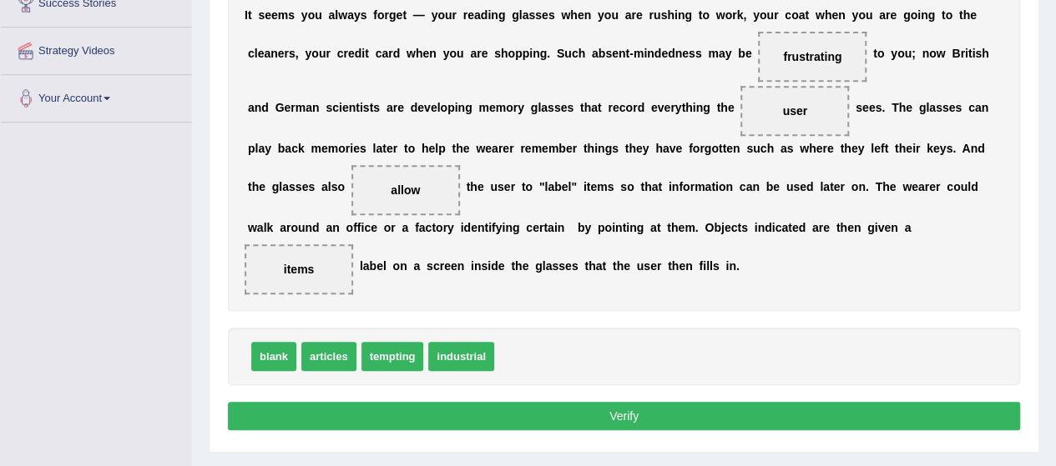
click at [569, 420] on button "Verify" at bounding box center [624, 416] width 792 height 28
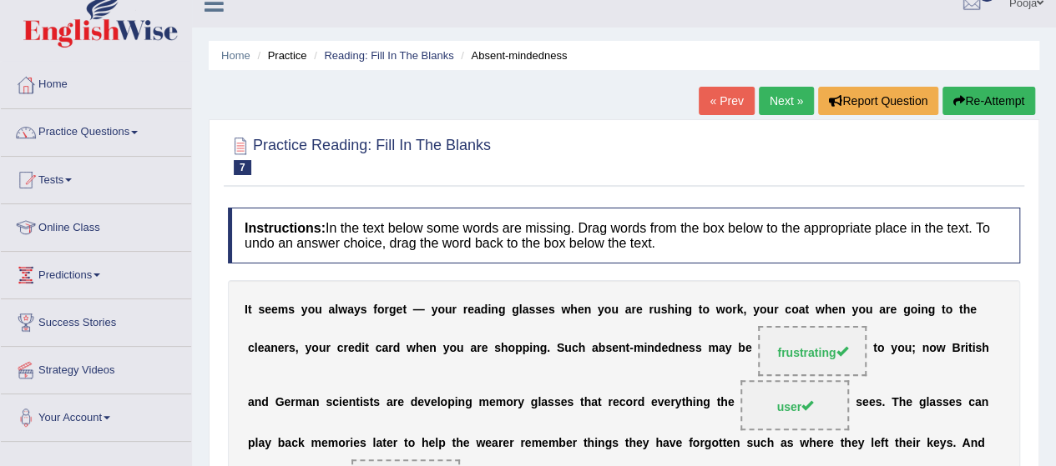
scroll to position [13, 0]
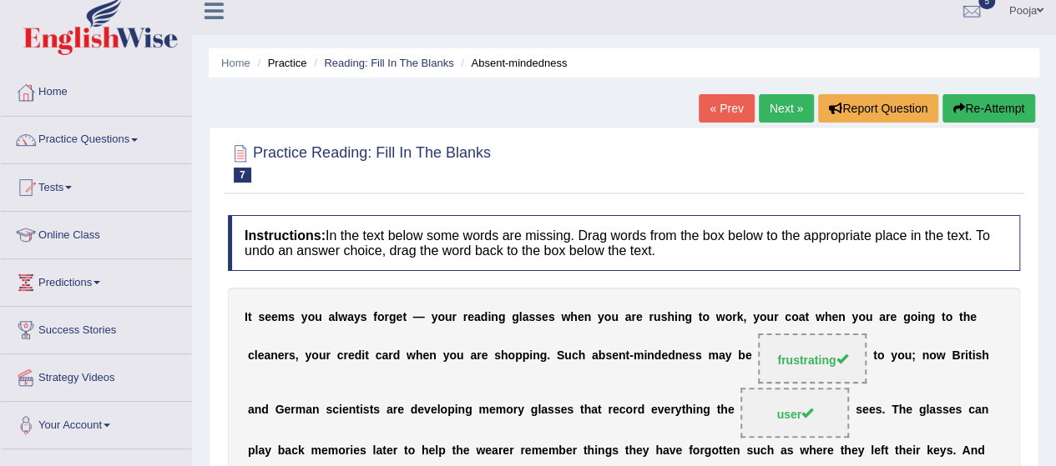
click at [779, 100] on link "Next »" at bounding box center [786, 108] width 55 height 28
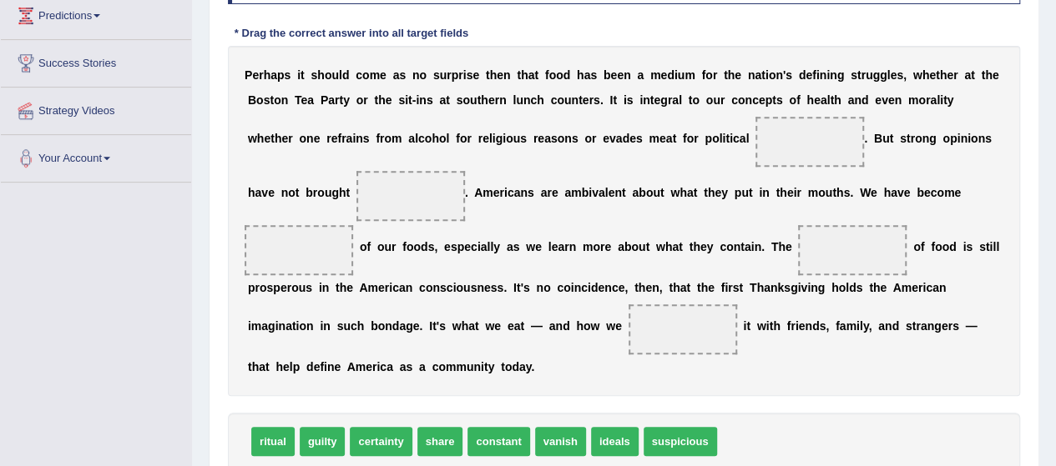
scroll to position [281, 0]
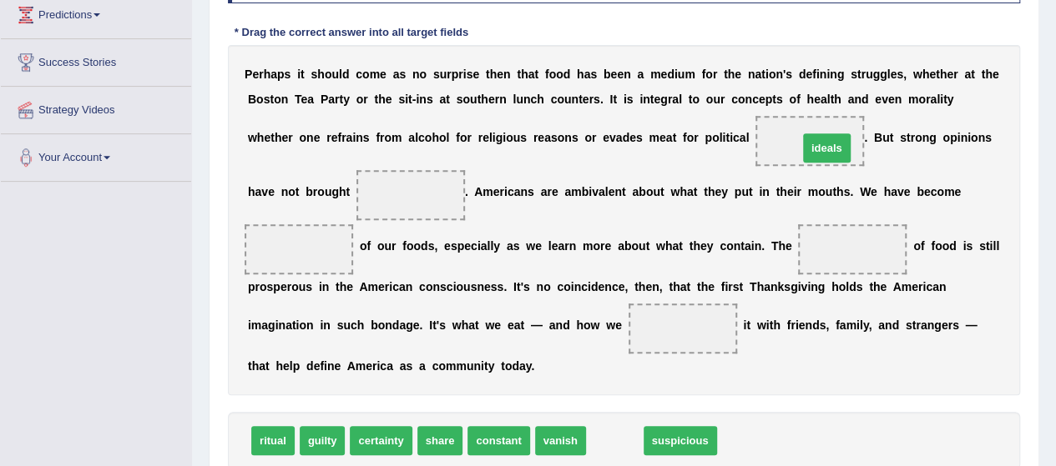
drag, startPoint x: 604, startPoint y: 440, endPoint x: 816, endPoint y: 146, distance: 362.2
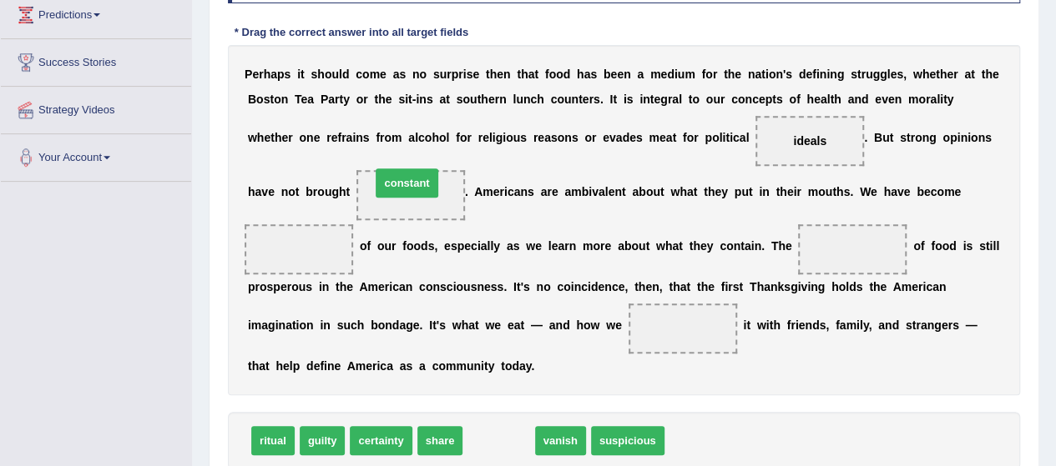
drag, startPoint x: 482, startPoint y: 441, endPoint x: 395, endPoint y: 194, distance: 262.1
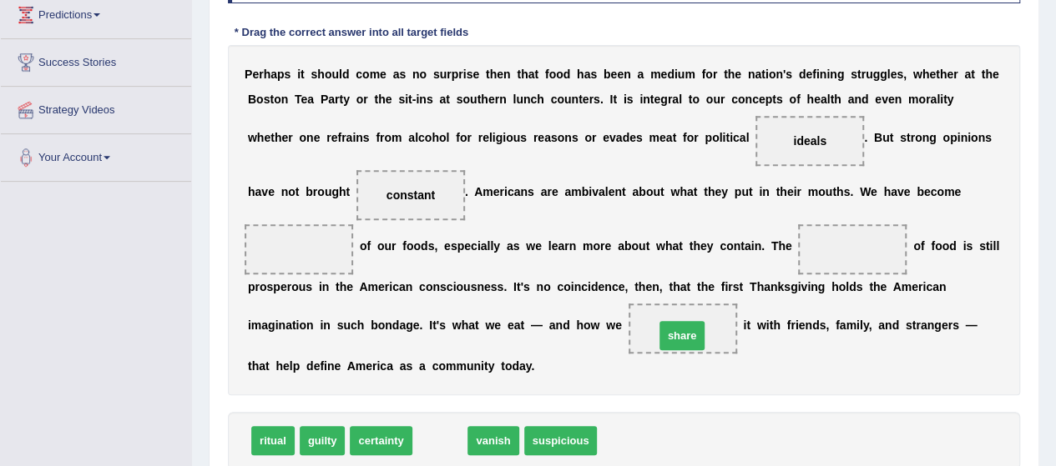
drag, startPoint x: 441, startPoint y: 439, endPoint x: 683, endPoint y: 334, distance: 263.9
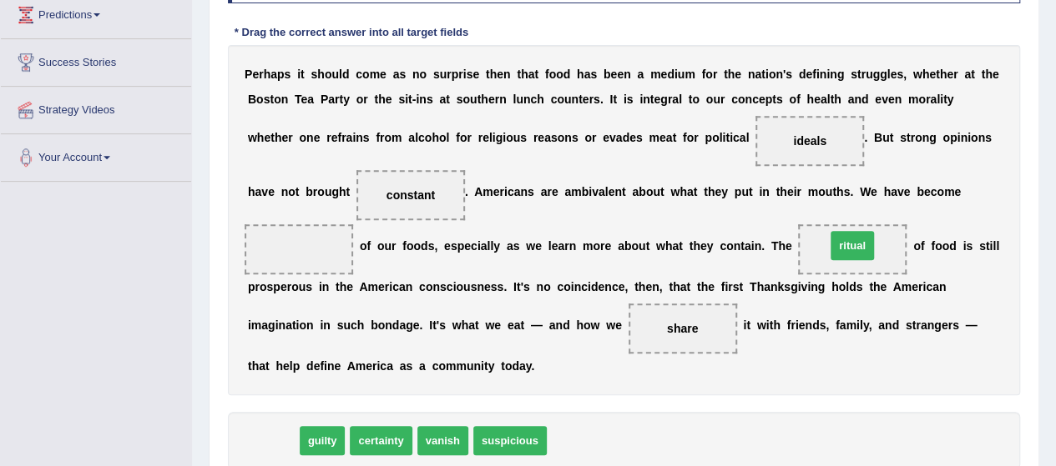
drag, startPoint x: 279, startPoint y: 441, endPoint x: 858, endPoint y: 245, distance: 611.4
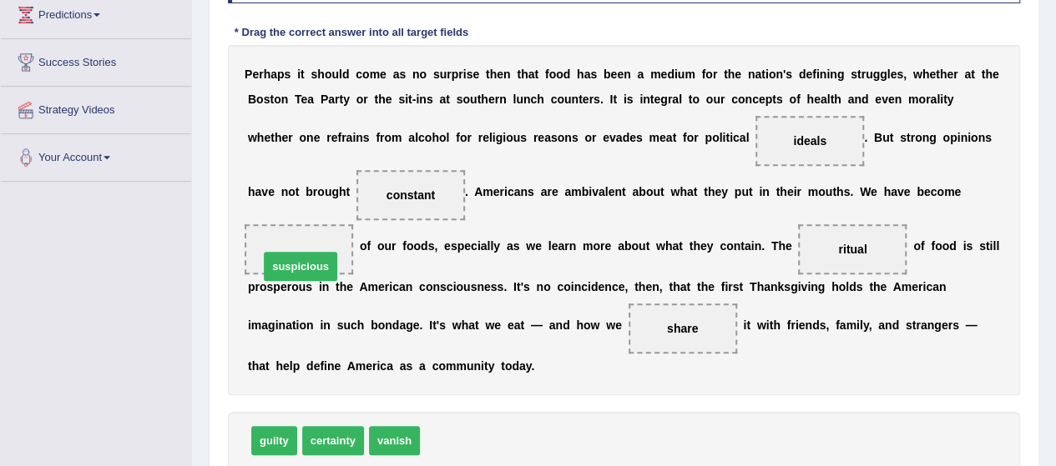
drag, startPoint x: 451, startPoint y: 438, endPoint x: 290, endPoint y: 263, distance: 238.0
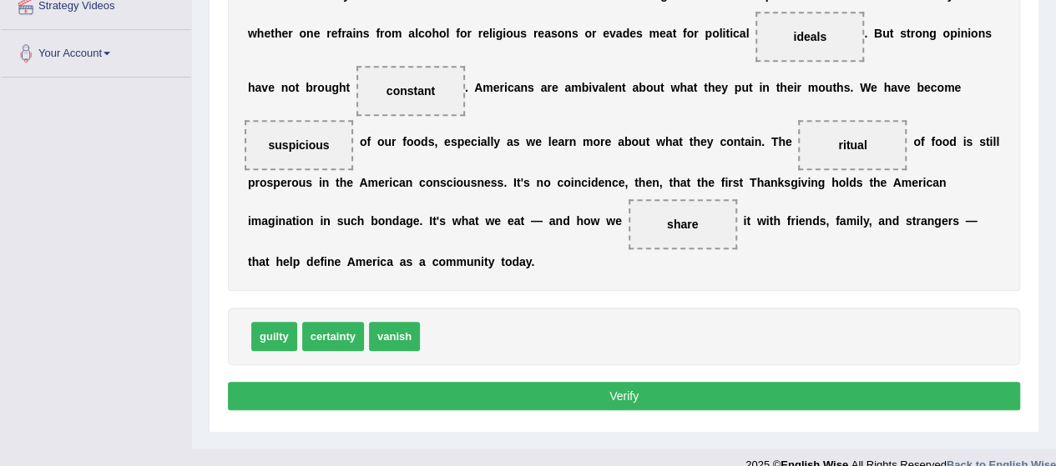
scroll to position [409, 0]
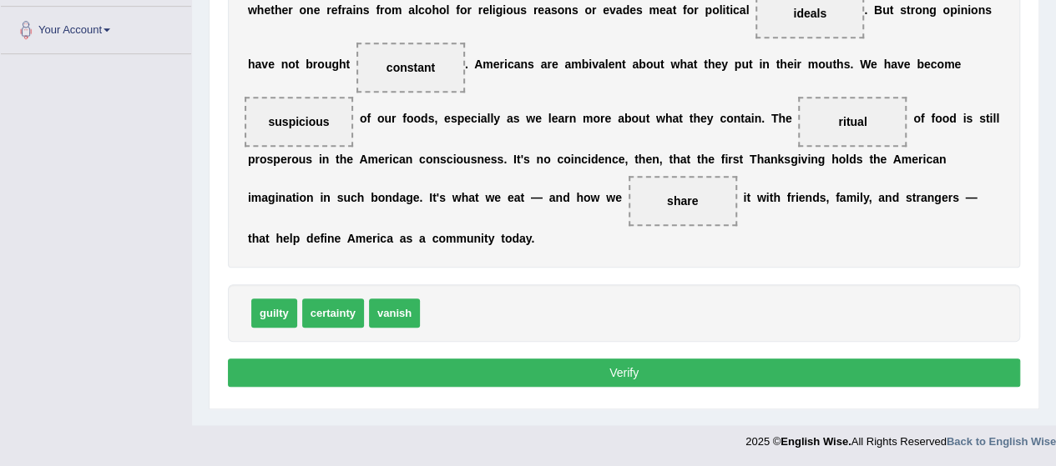
click at [517, 378] on button "Verify" at bounding box center [624, 373] width 792 height 28
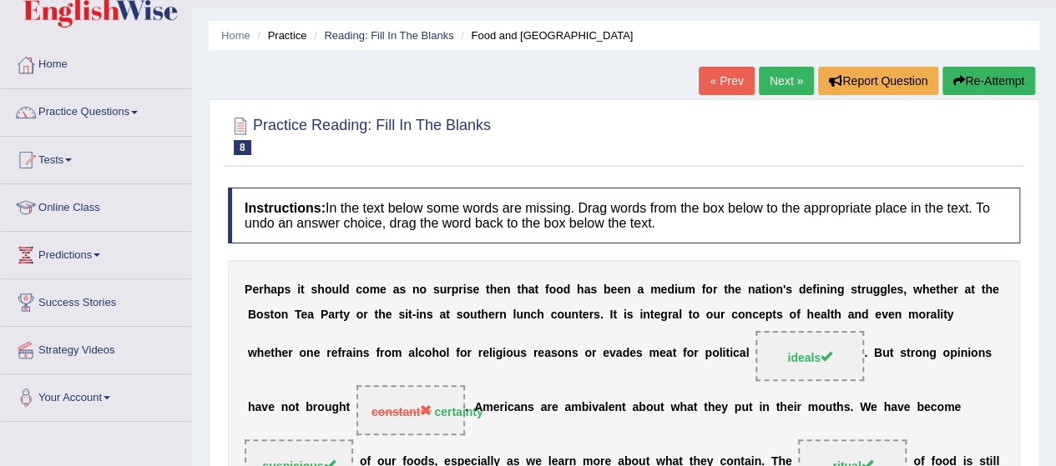
scroll to position [0, 0]
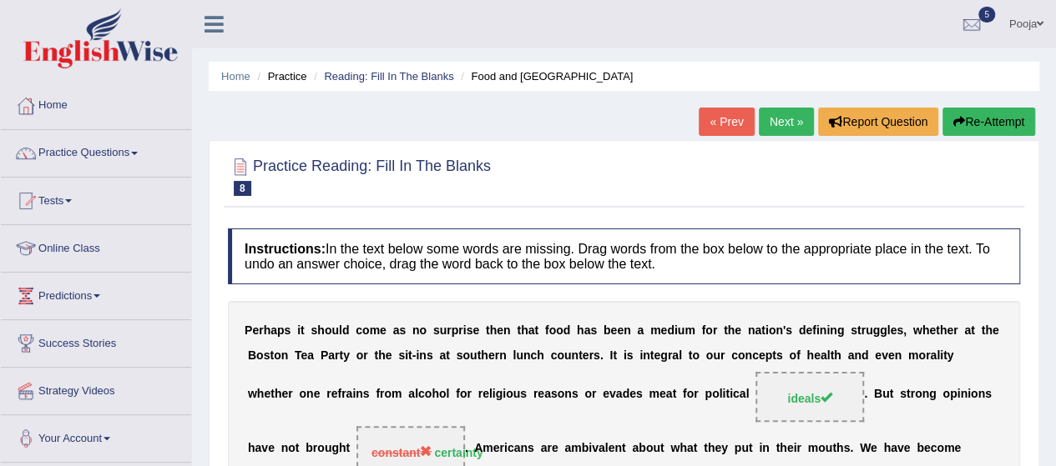
click at [793, 124] on link "Next »" at bounding box center [786, 122] width 55 height 28
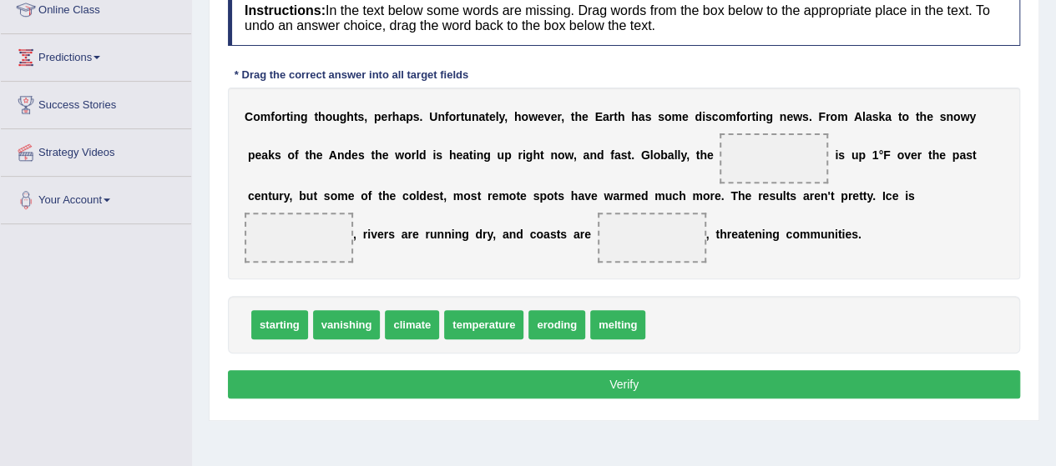
scroll to position [239, 0]
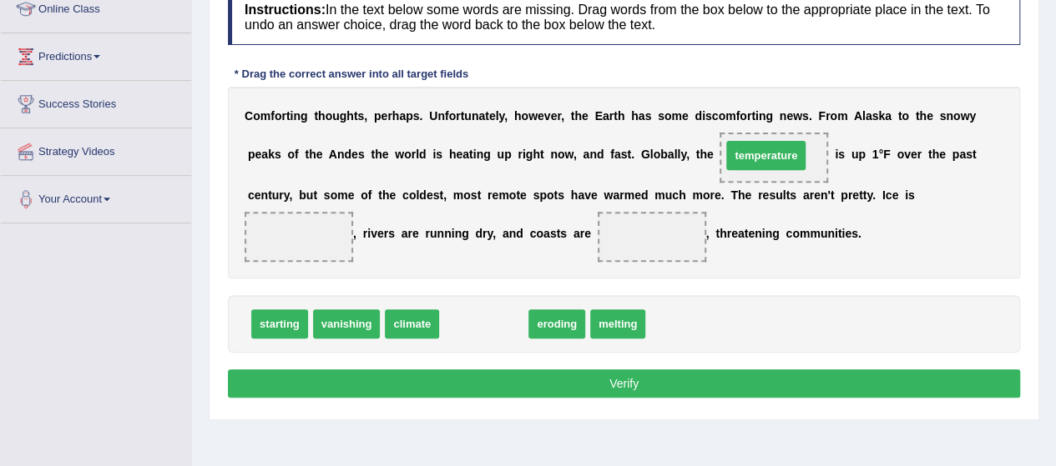
drag, startPoint x: 479, startPoint y: 321, endPoint x: 761, endPoint y: 156, distance: 326.9
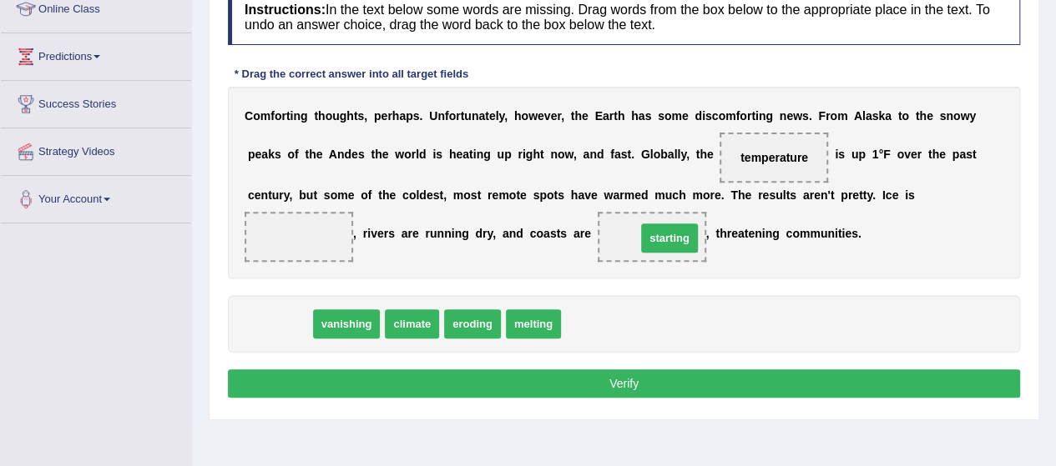
drag, startPoint x: 282, startPoint y: 327, endPoint x: 671, endPoint y: 241, distance: 398.3
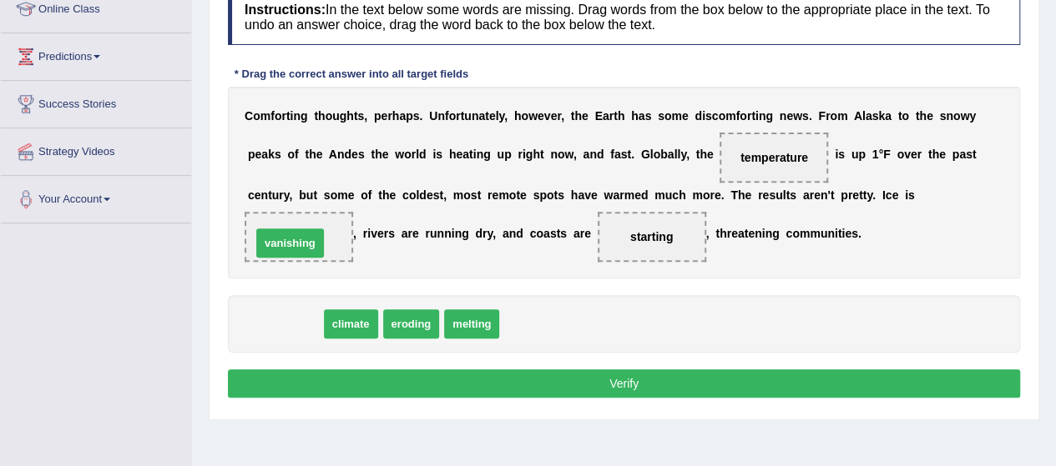
drag, startPoint x: 287, startPoint y: 315, endPoint x: 292, endPoint y: 233, distance: 81.9
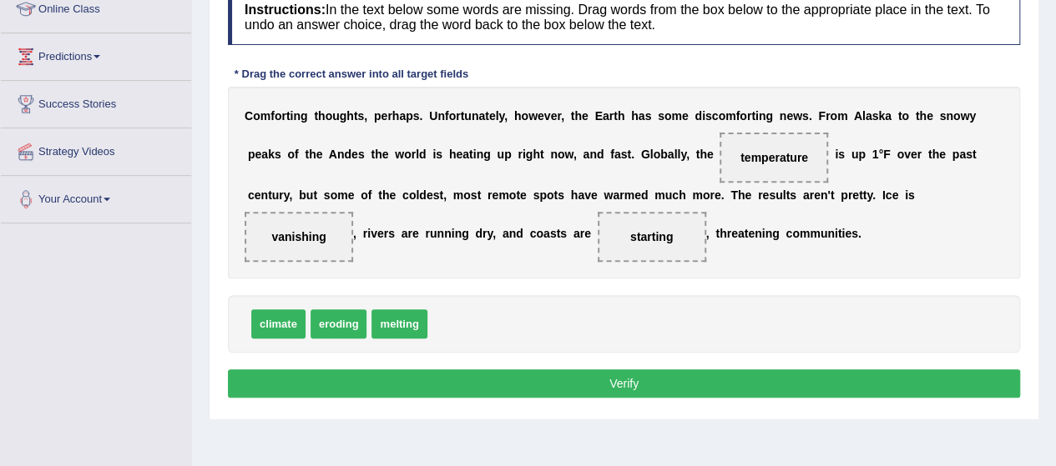
click at [446, 379] on button "Verify" at bounding box center [624, 384] width 792 height 28
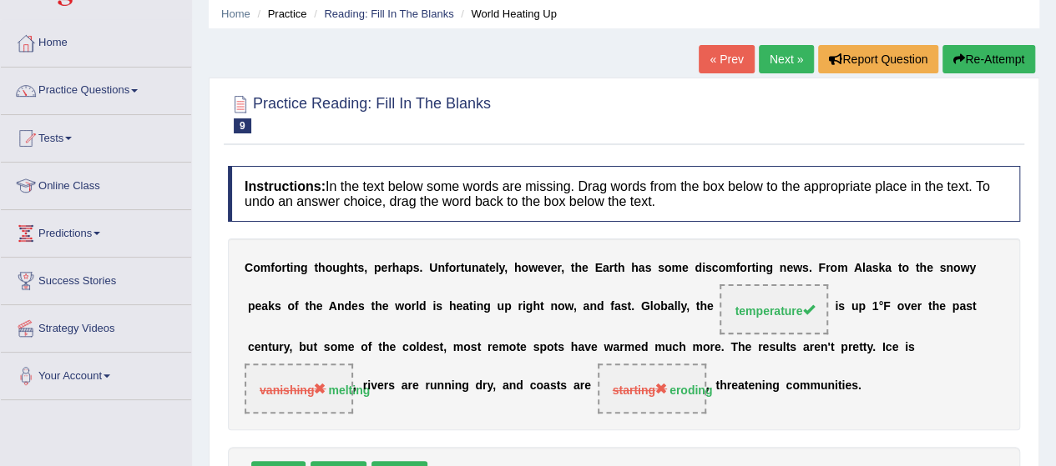
scroll to position [62, 0]
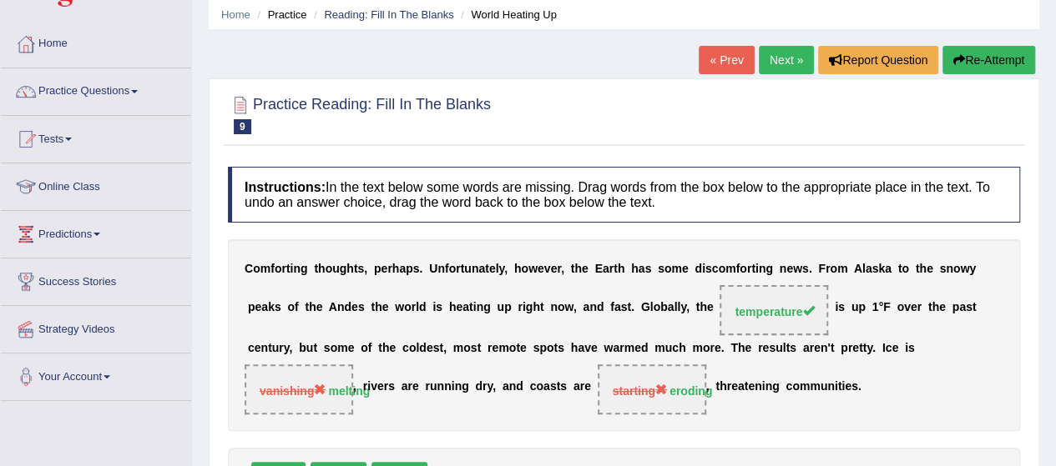
click at [783, 48] on link "Next »" at bounding box center [786, 60] width 55 height 28
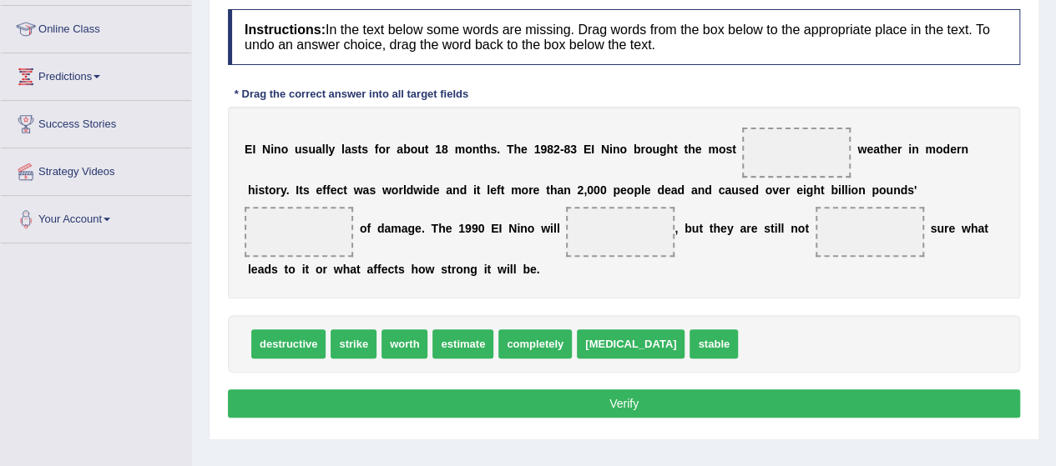
scroll to position [224, 0]
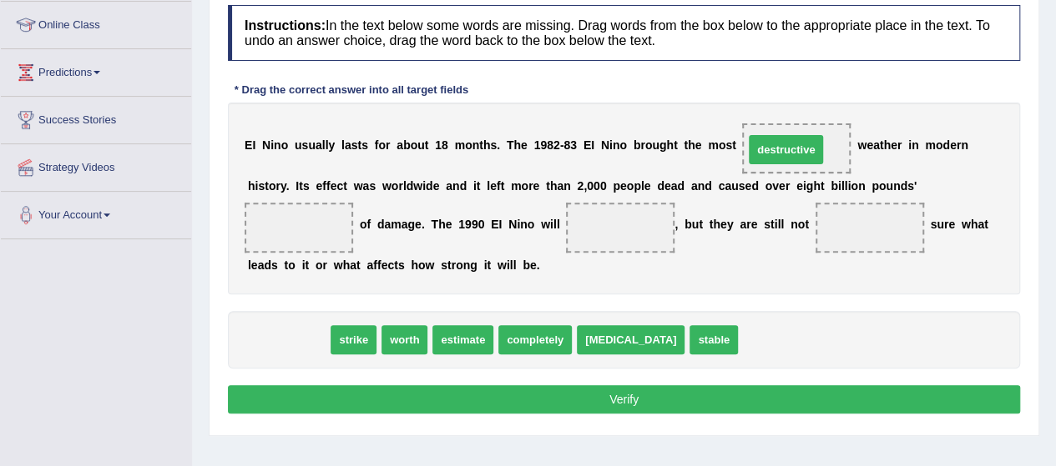
drag, startPoint x: 305, startPoint y: 342, endPoint x: 806, endPoint y: 151, distance: 535.9
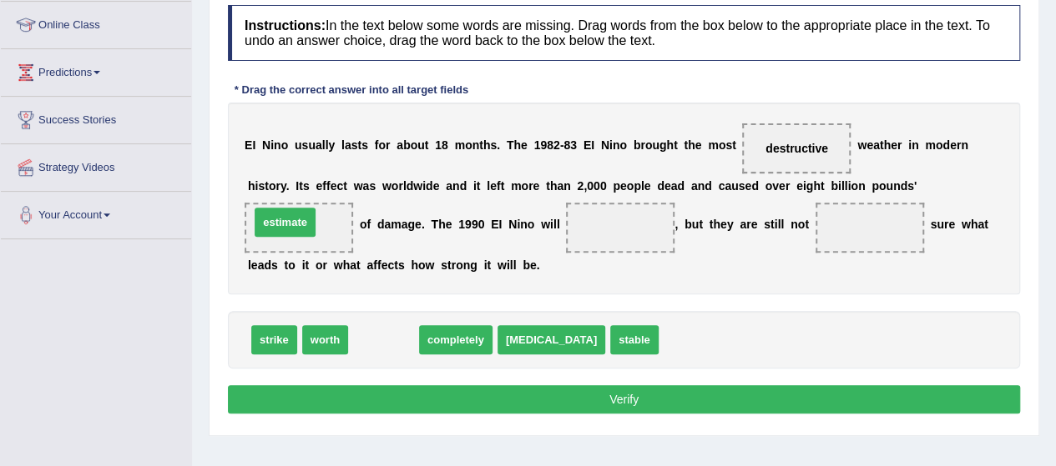
drag, startPoint x: 364, startPoint y: 339, endPoint x: 267, endPoint y: 223, distance: 151.1
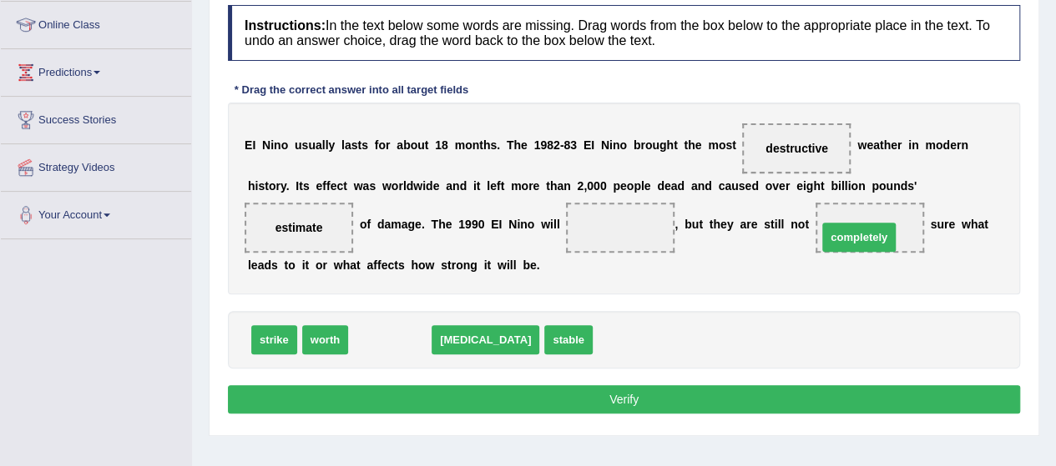
drag, startPoint x: 392, startPoint y: 342, endPoint x: 861, endPoint y: 234, distance: 481.4
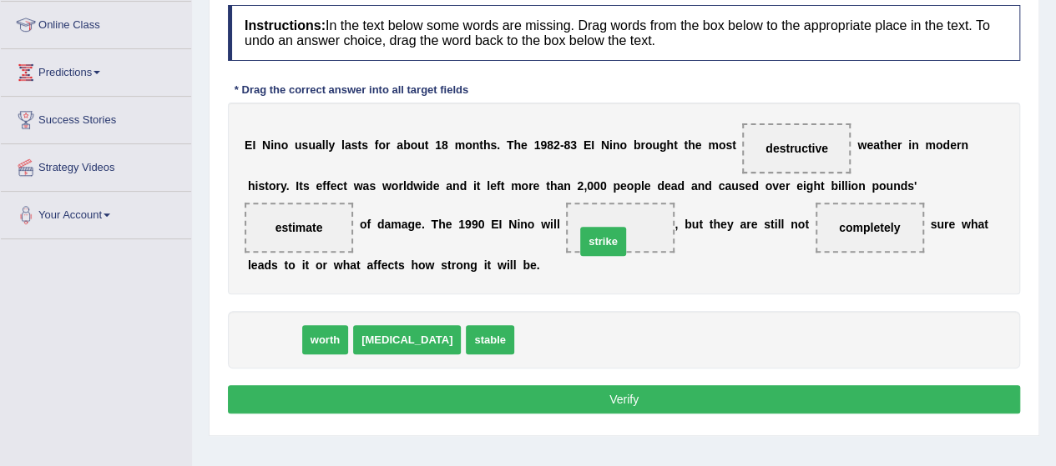
drag, startPoint x: 262, startPoint y: 344, endPoint x: 604, endPoint y: 239, distance: 357.7
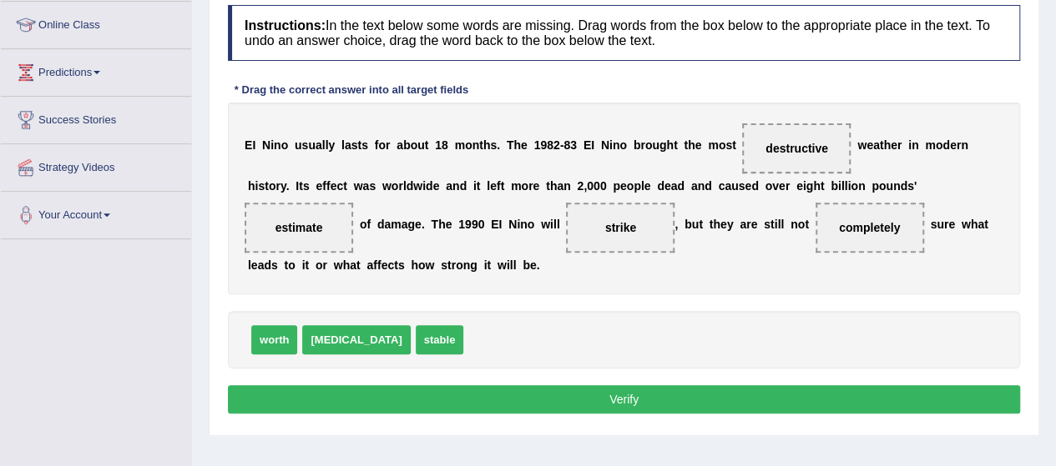
click at [567, 386] on button "Verify" at bounding box center [624, 400] width 792 height 28
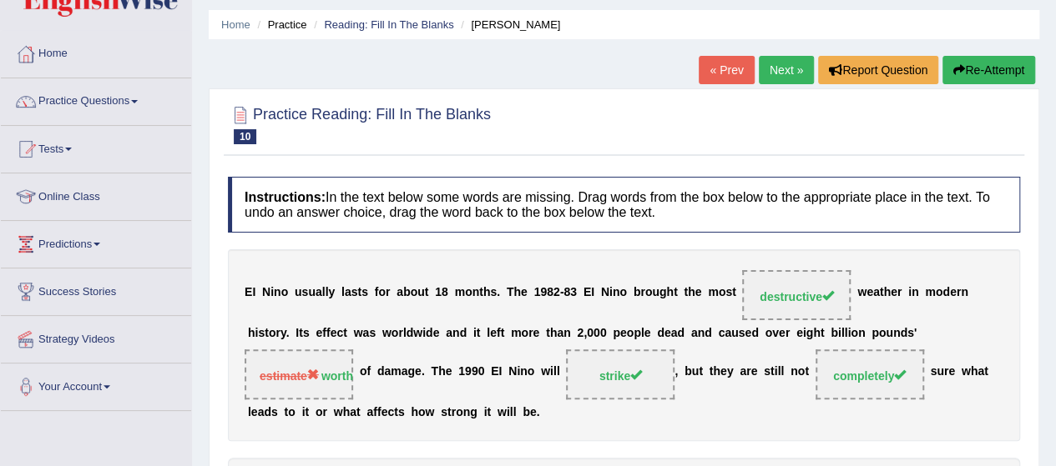
scroll to position [49, 0]
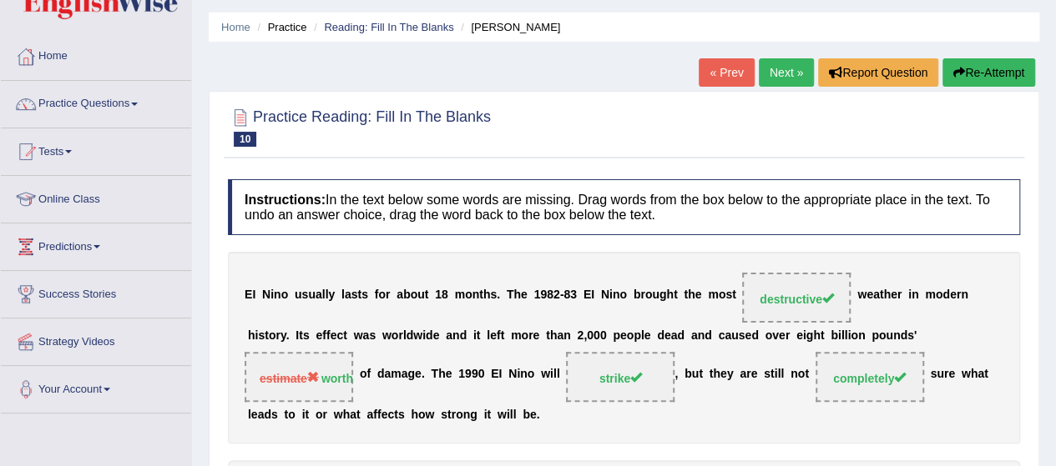
click at [784, 70] on link "Next »" at bounding box center [786, 72] width 55 height 28
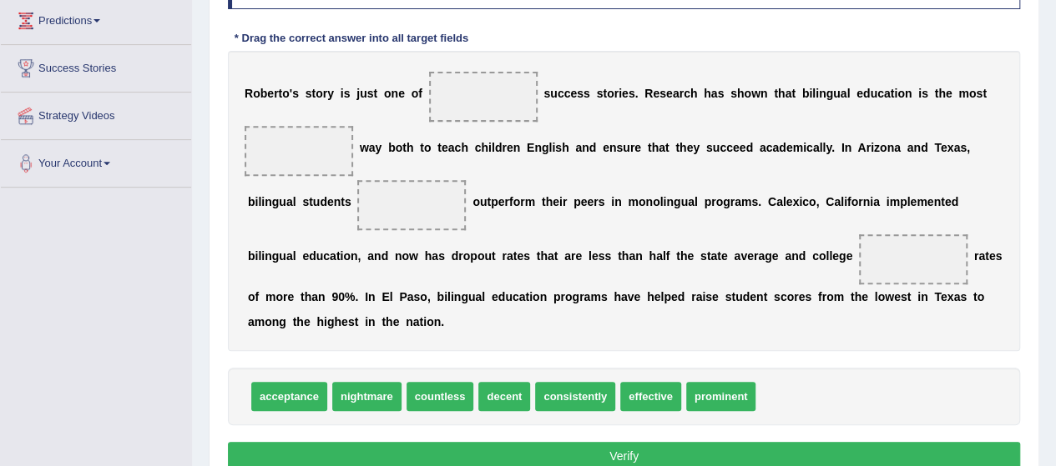
scroll to position [278, 0]
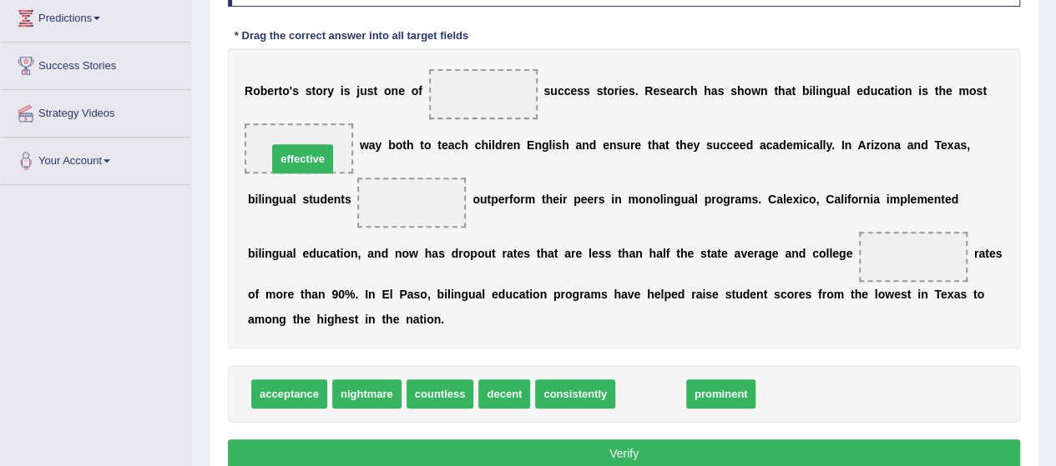
drag, startPoint x: 656, startPoint y: 400, endPoint x: 308, endPoint y: 162, distance: 421.5
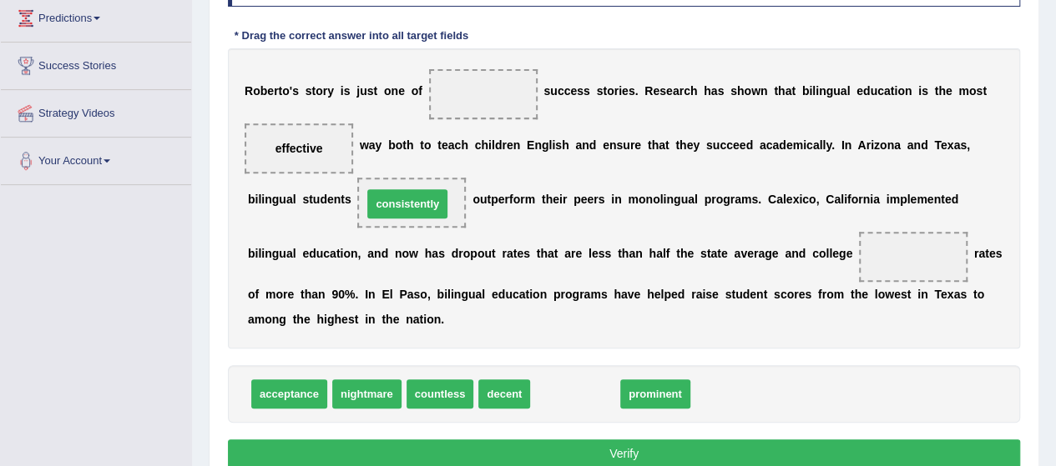
drag, startPoint x: 557, startPoint y: 399, endPoint x: 391, endPoint y: 209, distance: 251.9
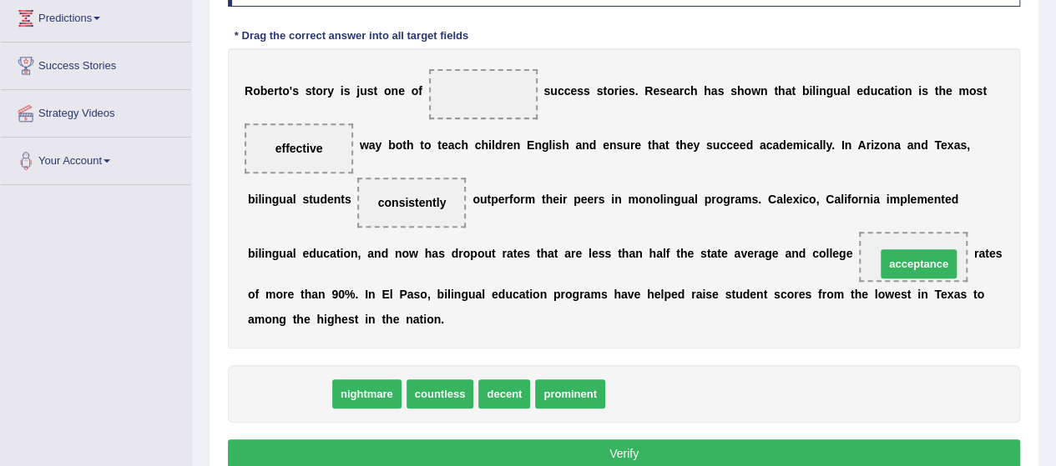
drag, startPoint x: 299, startPoint y: 393, endPoint x: 926, endPoint y: 261, distance: 641.2
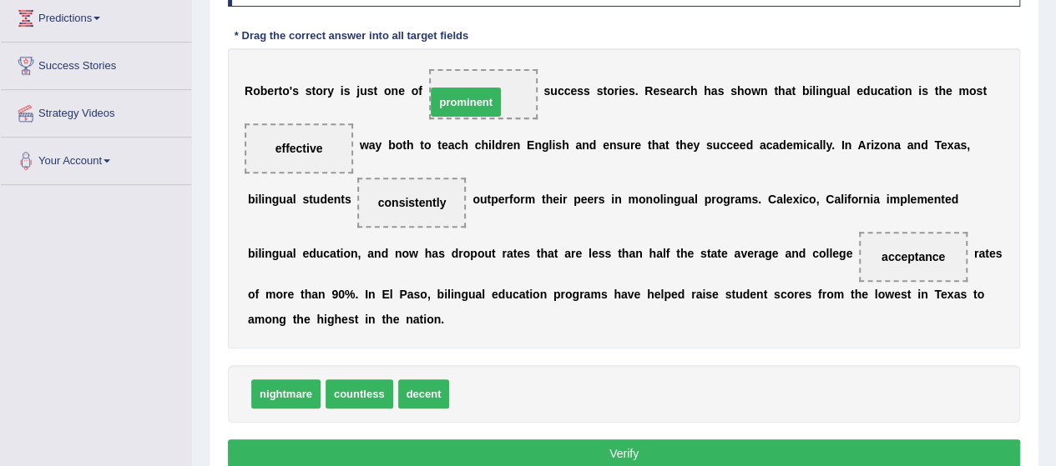
drag, startPoint x: 494, startPoint y: 396, endPoint x: 477, endPoint y: 101, distance: 295.9
click at [447, 453] on button "Verify" at bounding box center [624, 454] width 792 height 28
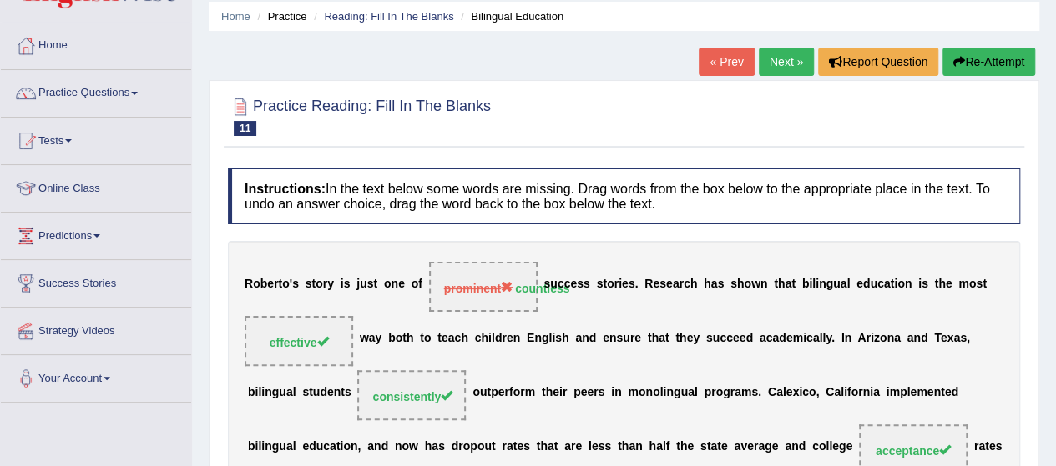
scroll to position [58, 0]
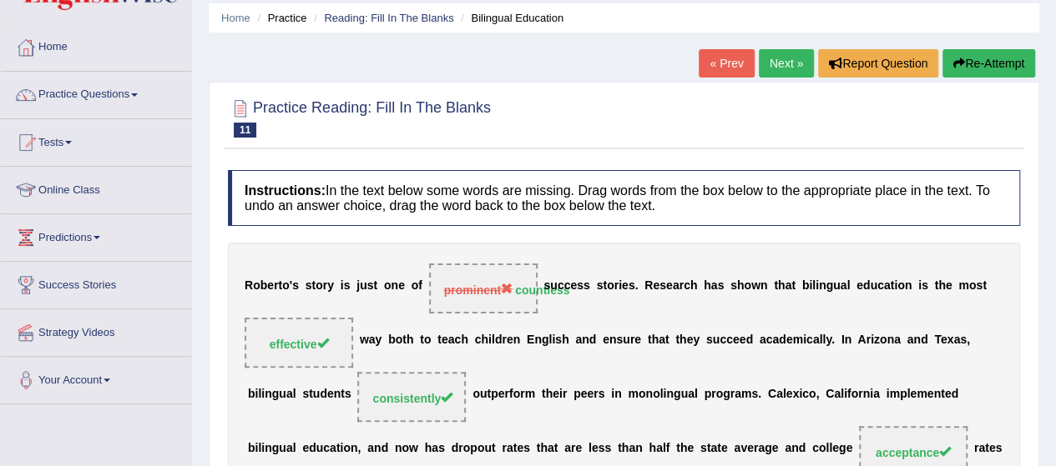
click at [786, 66] on link "Next »" at bounding box center [786, 63] width 55 height 28
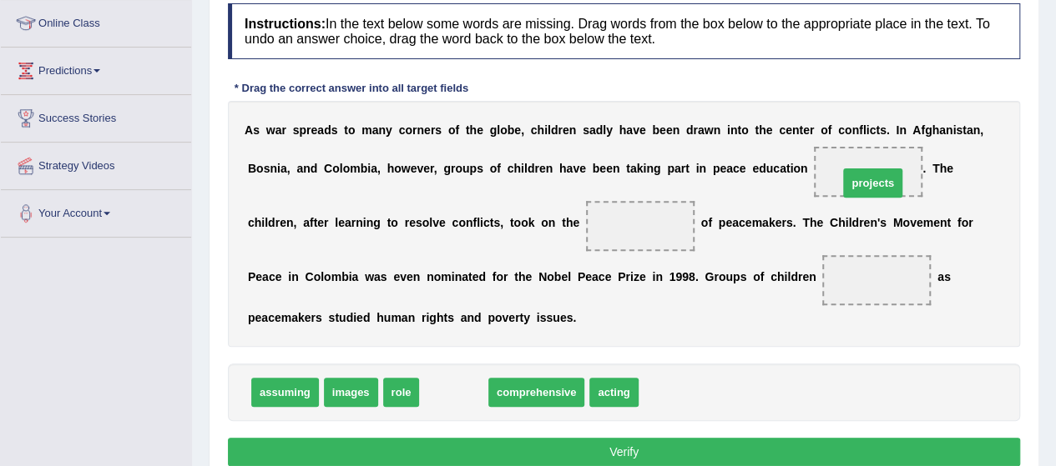
drag, startPoint x: 472, startPoint y: 386, endPoint x: 891, endPoint y: 174, distance: 469.5
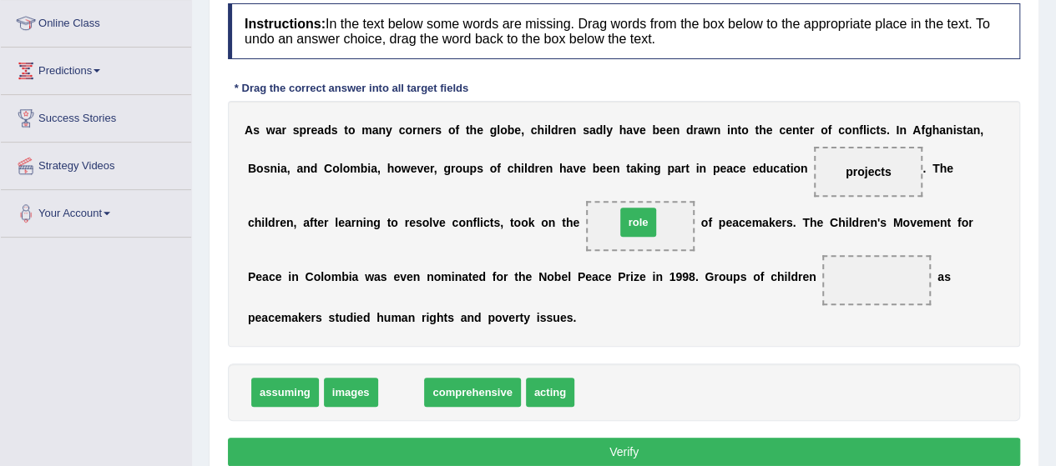
drag, startPoint x: 411, startPoint y: 390, endPoint x: 648, endPoint y: 220, distance: 291.3
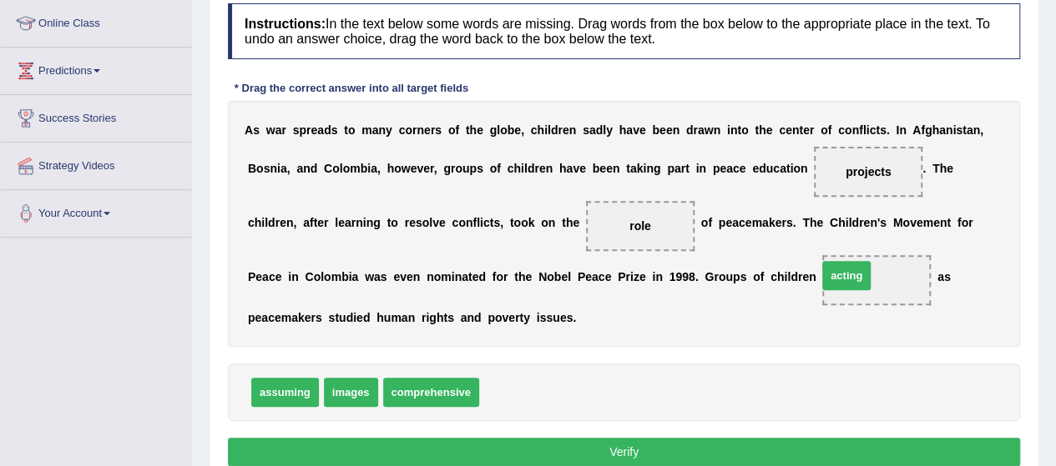
drag, startPoint x: 515, startPoint y: 401, endPoint x: 859, endPoint y: 287, distance: 362.3
click at [699, 450] on button "Verify" at bounding box center [624, 452] width 792 height 28
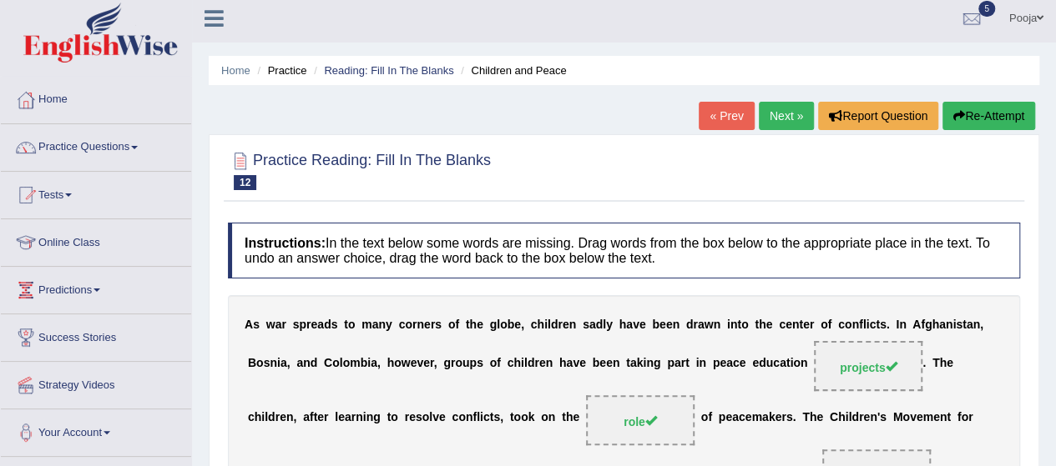
scroll to position [5, 0]
click at [775, 110] on link "Next »" at bounding box center [786, 117] width 55 height 28
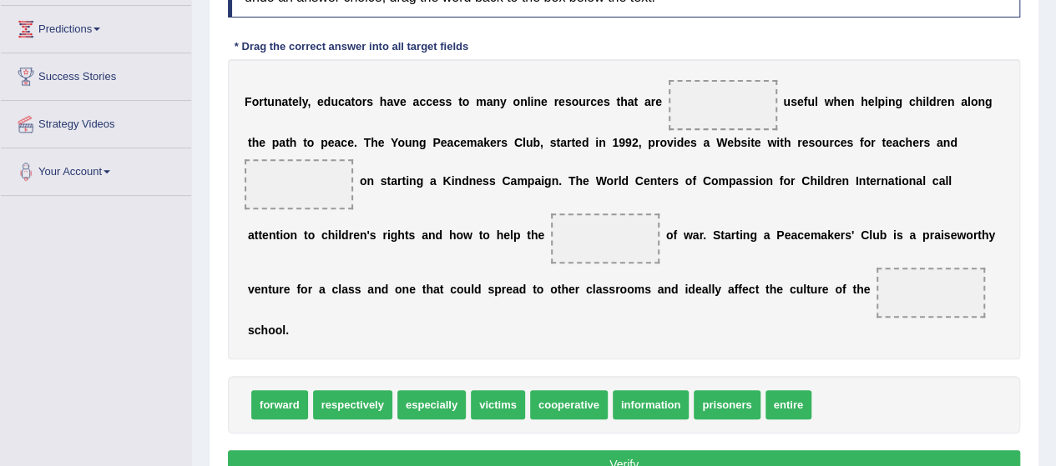
scroll to position [268, 0]
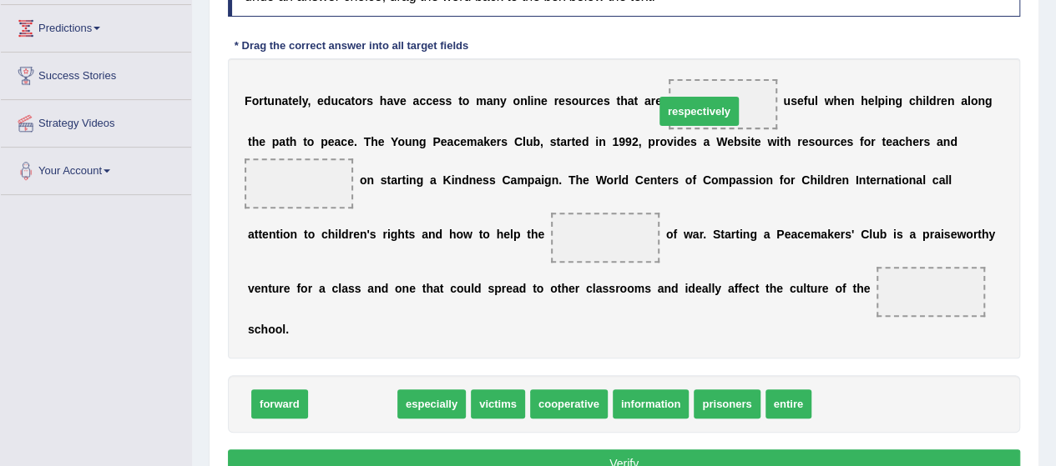
drag, startPoint x: 352, startPoint y: 400, endPoint x: 698, endPoint y: 107, distance: 452.9
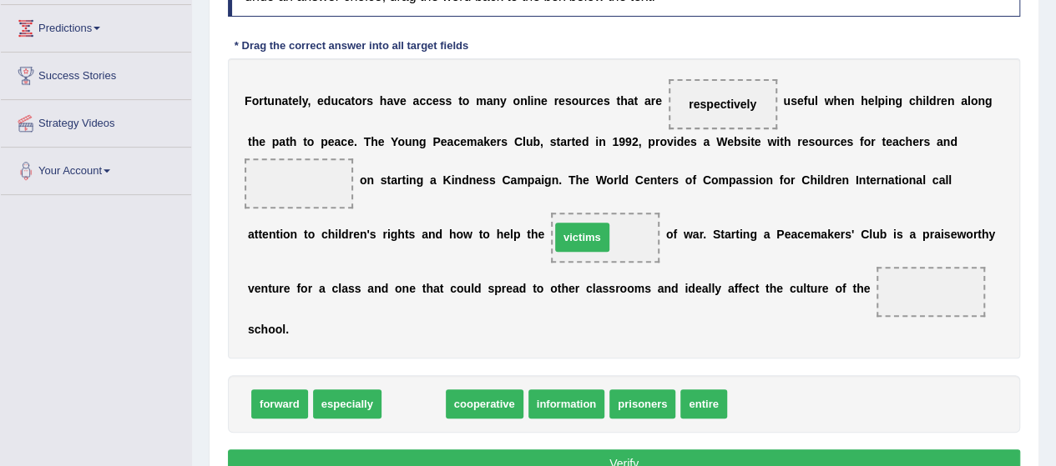
drag, startPoint x: 397, startPoint y: 410, endPoint x: 567, endPoint y: 243, distance: 237.8
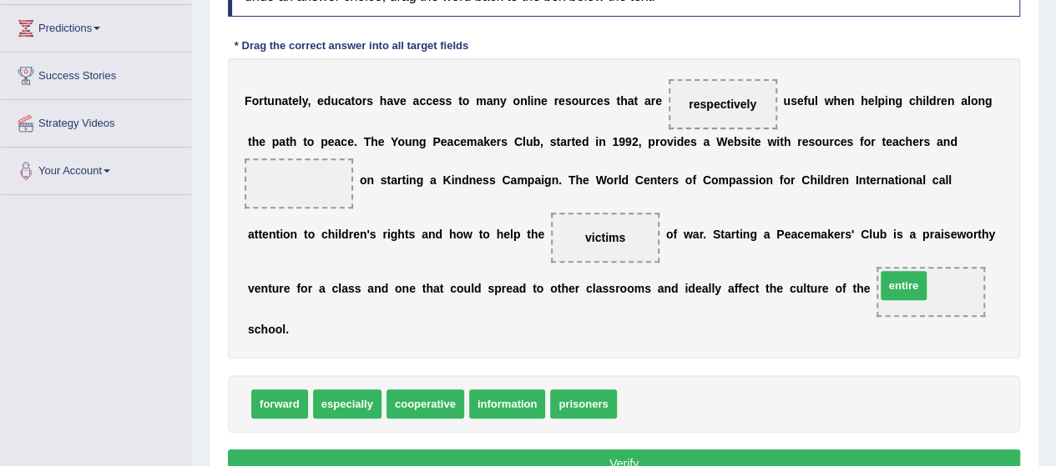
drag, startPoint x: 638, startPoint y: 398, endPoint x: 904, endPoint y: 286, distance: 288.7
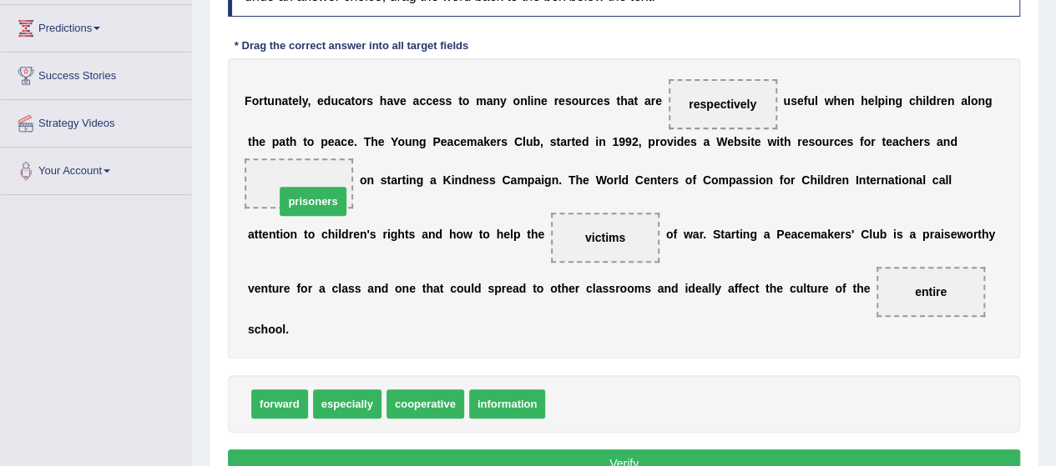
drag, startPoint x: 590, startPoint y: 406, endPoint x: 320, endPoint y: 203, distance: 338.5
click at [366, 461] on button "Verify" at bounding box center [624, 464] width 792 height 28
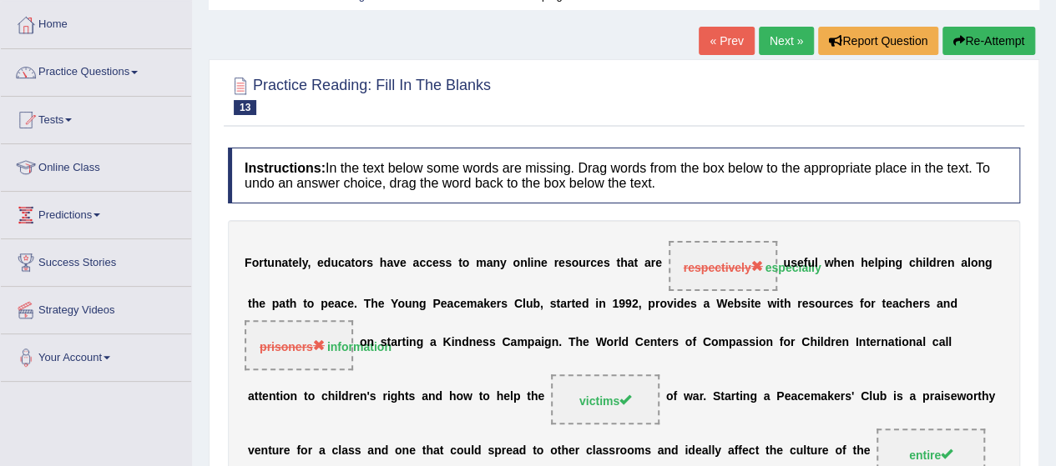
scroll to position [82, 0]
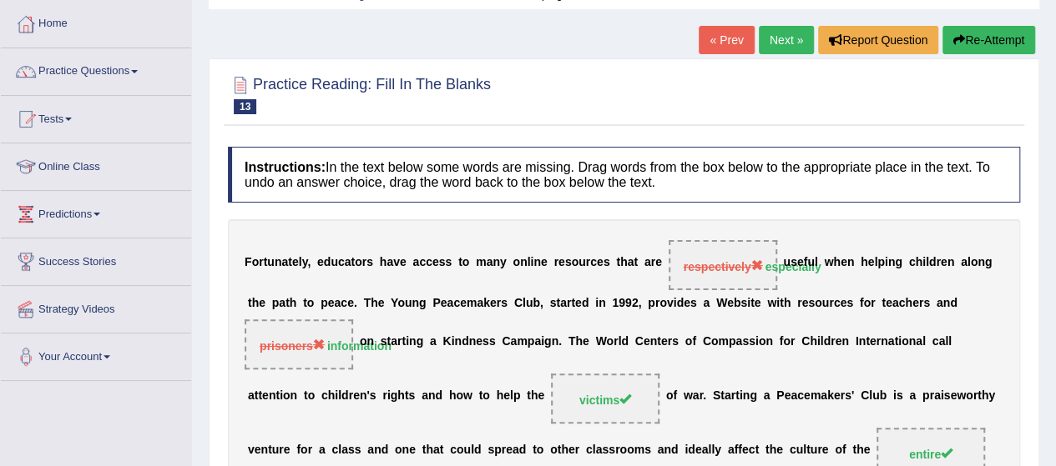
click at [783, 37] on link "Next »" at bounding box center [786, 40] width 55 height 28
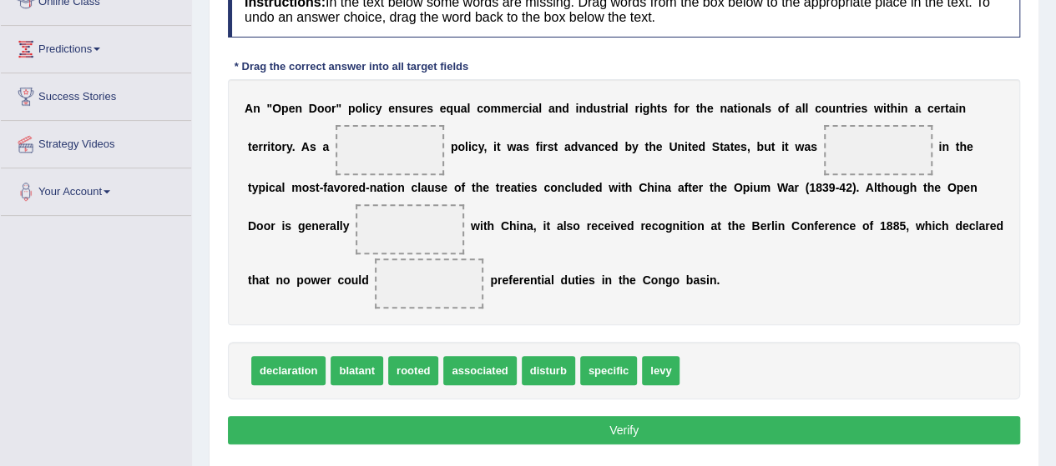
scroll to position [256, 0]
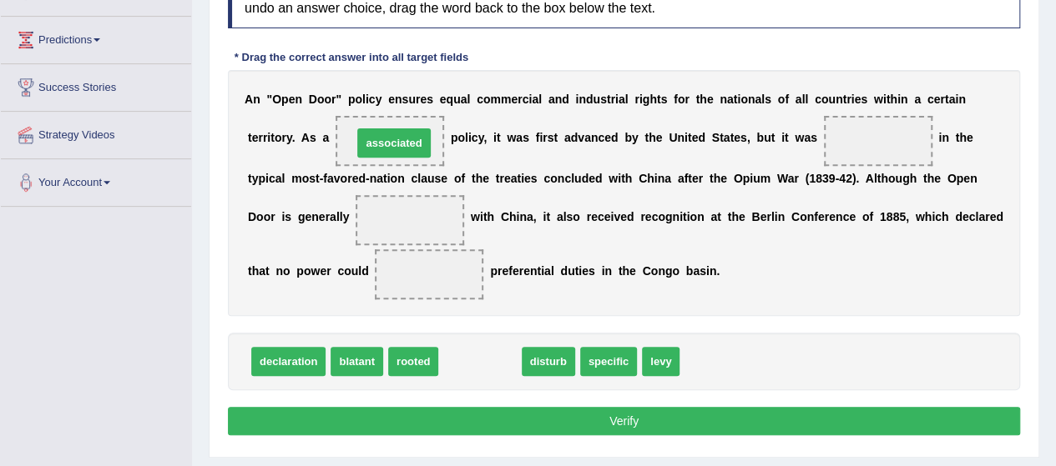
drag, startPoint x: 470, startPoint y: 350, endPoint x: 384, endPoint y: 131, distance: 234.9
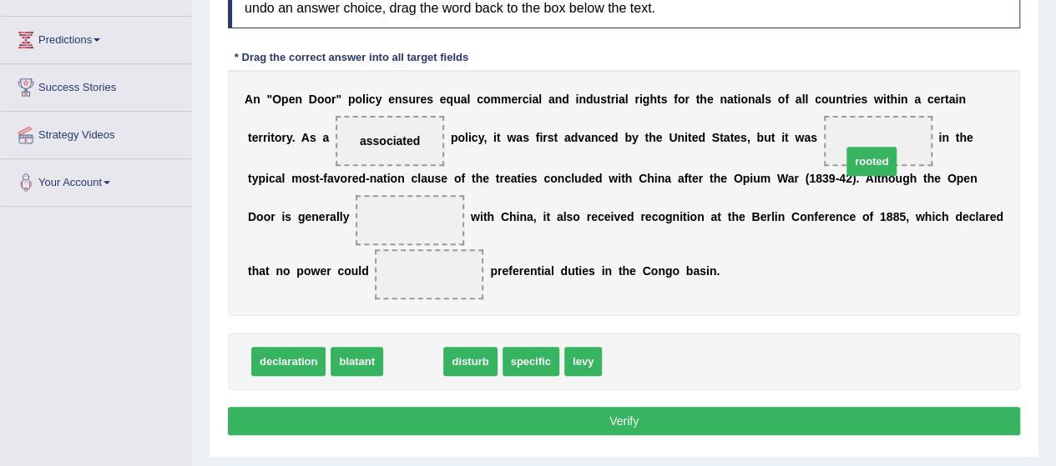
drag, startPoint x: 411, startPoint y: 361, endPoint x: 868, endPoint y: 153, distance: 501.9
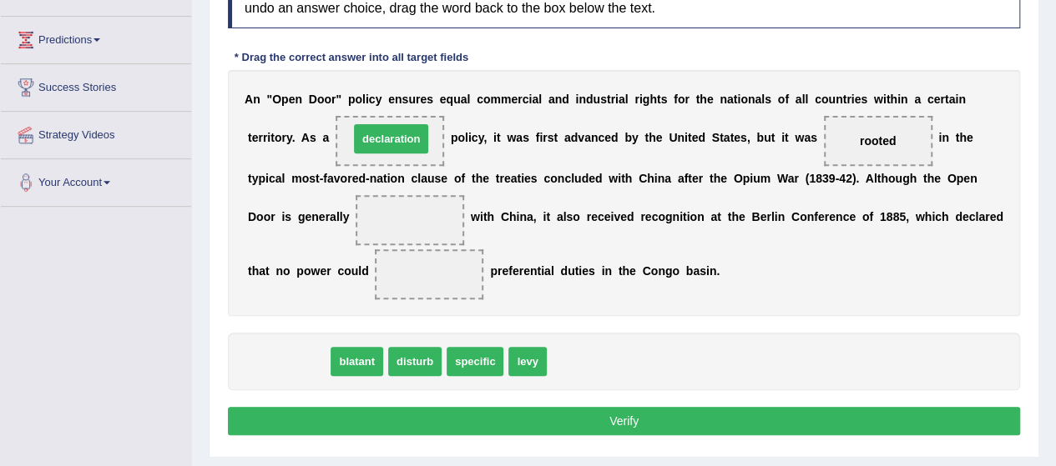
drag, startPoint x: 294, startPoint y: 358, endPoint x: 397, endPoint y: 136, distance: 244.9
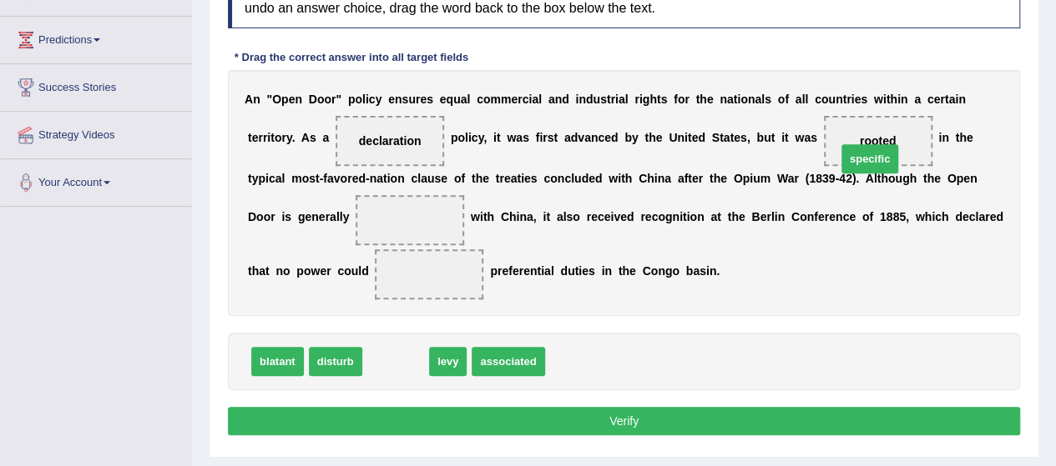
drag, startPoint x: 378, startPoint y: 363, endPoint x: 858, endPoint y: 148, distance: 525.9
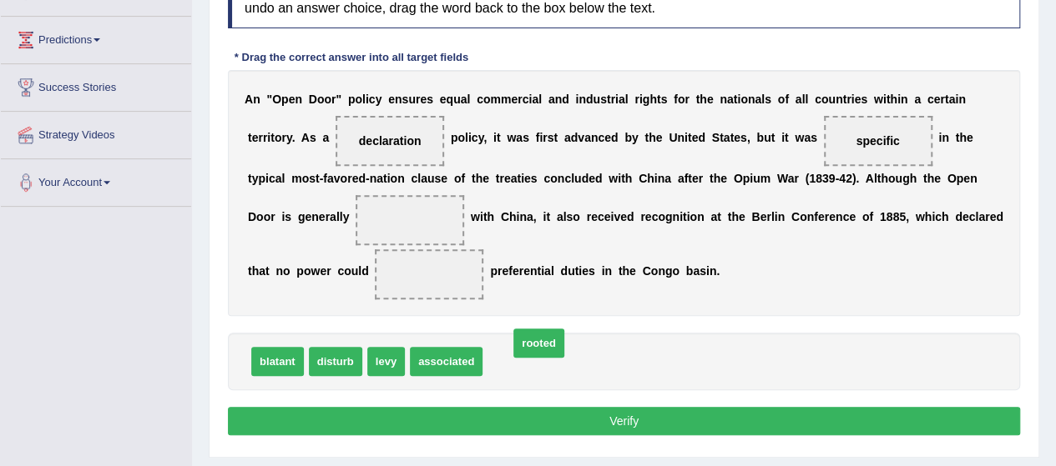
drag, startPoint x: 506, startPoint y: 358, endPoint x: 533, endPoint y: 345, distance: 30.2
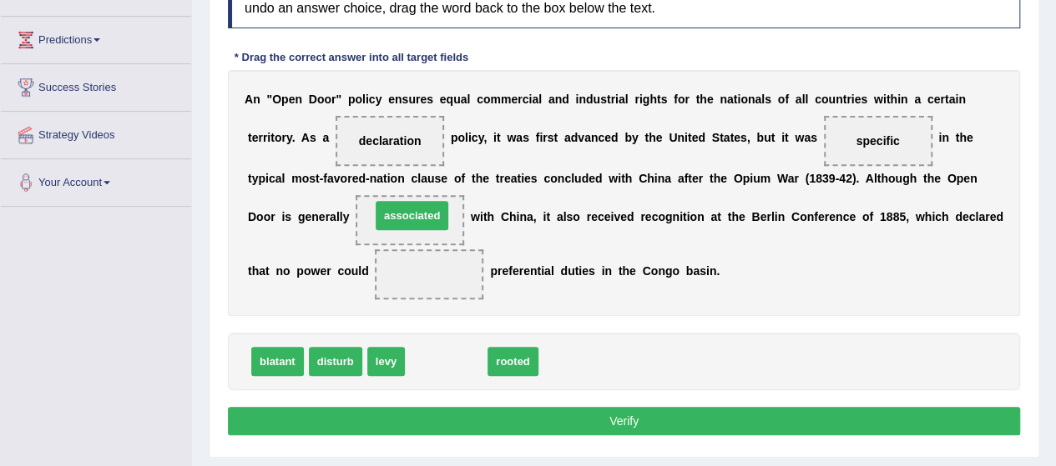
drag, startPoint x: 427, startPoint y: 366, endPoint x: 393, endPoint y: 220, distance: 150.0
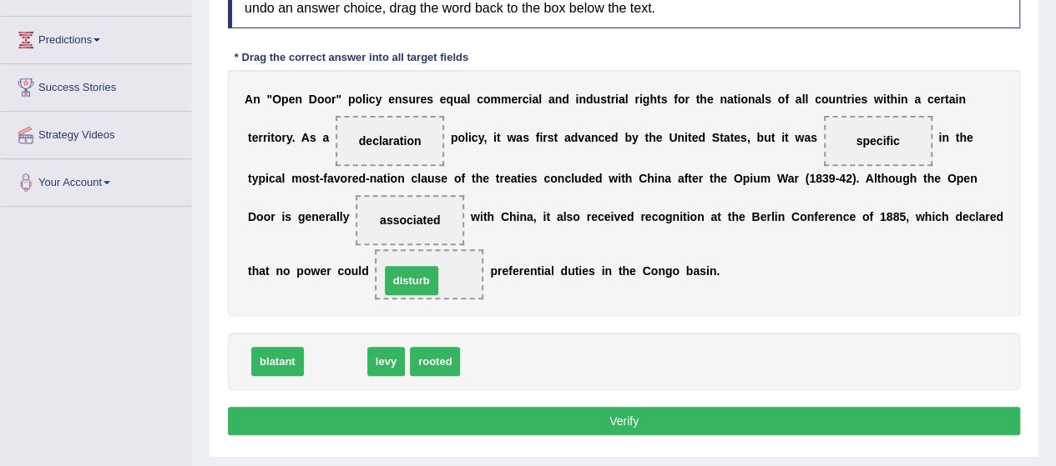
drag, startPoint x: 347, startPoint y: 363, endPoint x: 426, endPoint y: 281, distance: 113.9
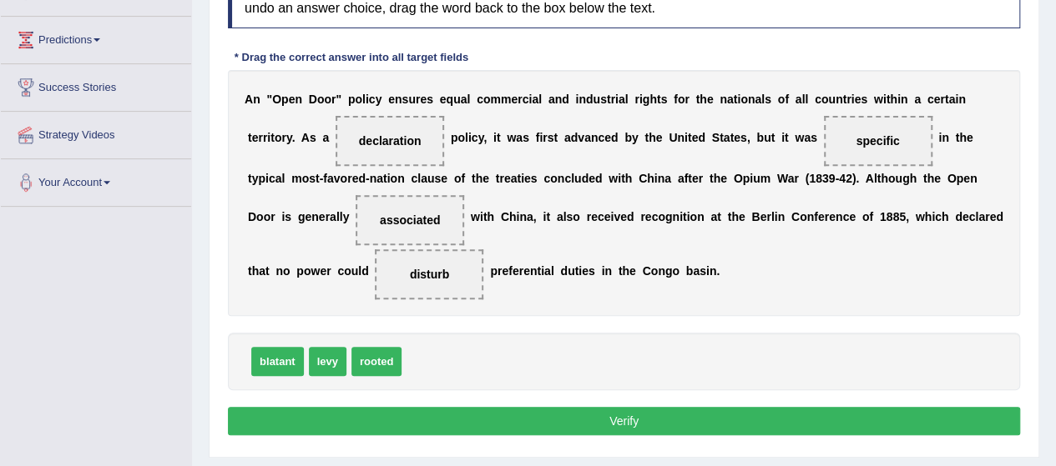
drag, startPoint x: 392, startPoint y: 224, endPoint x: 464, endPoint y: 207, distance: 73.9
click at [464, 207] on div "A n " O p e n D o o r " p o l i c y e n s u r e s e q u a l c o m m e r c i a l…" at bounding box center [624, 193] width 792 height 246
drag, startPoint x: 425, startPoint y: 219, endPoint x: 900, endPoint y: 147, distance: 480.3
drag, startPoint x: 440, startPoint y: 358, endPoint x: 421, endPoint y: 218, distance: 141.4
click at [456, 426] on button "Verify" at bounding box center [624, 421] width 792 height 28
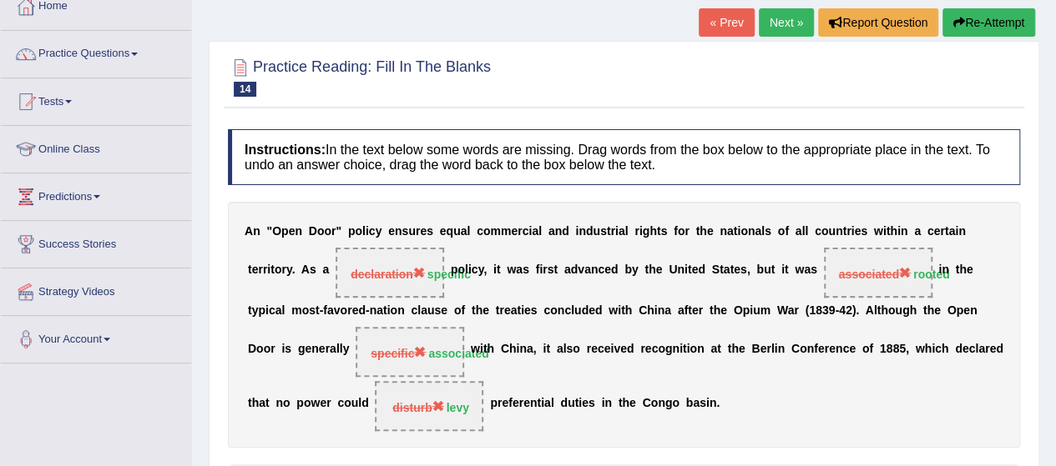
scroll to position [89, 0]
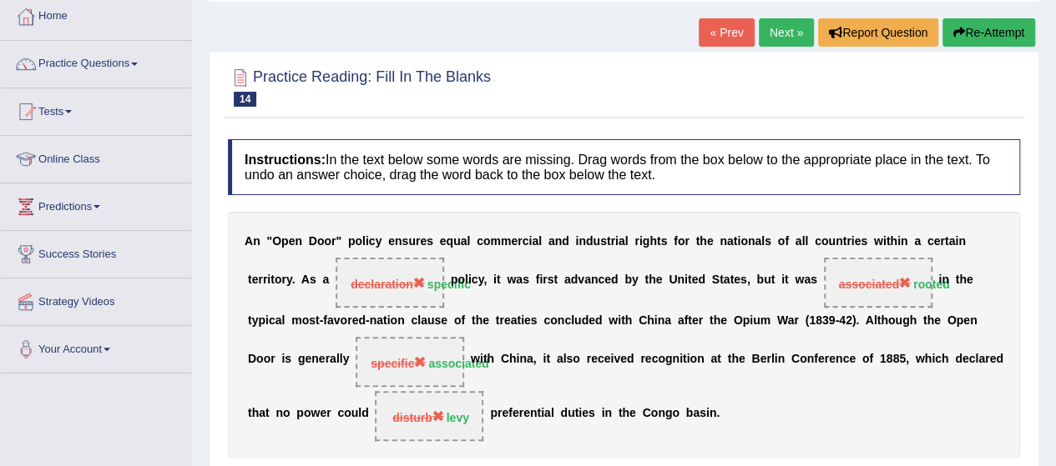
click at [1015, 39] on button "Re-Attempt" at bounding box center [988, 32] width 93 height 28
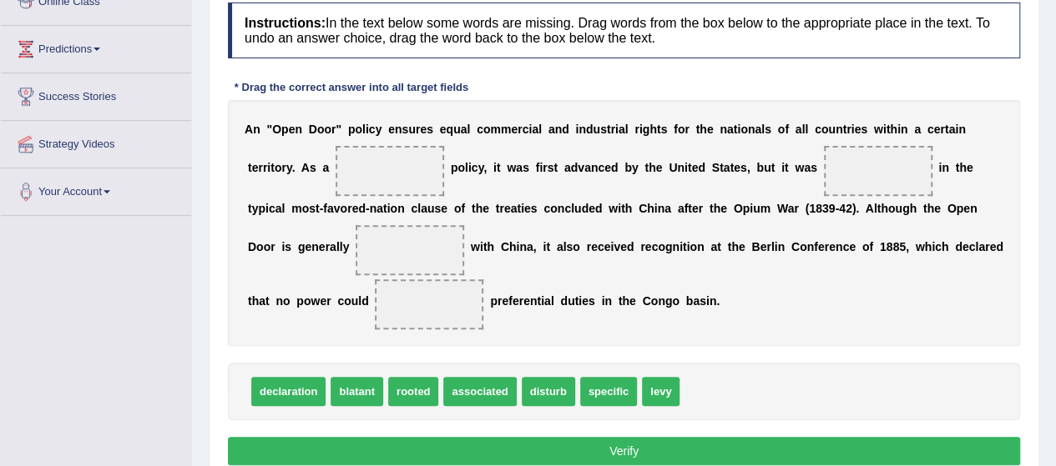
scroll to position [250, 0]
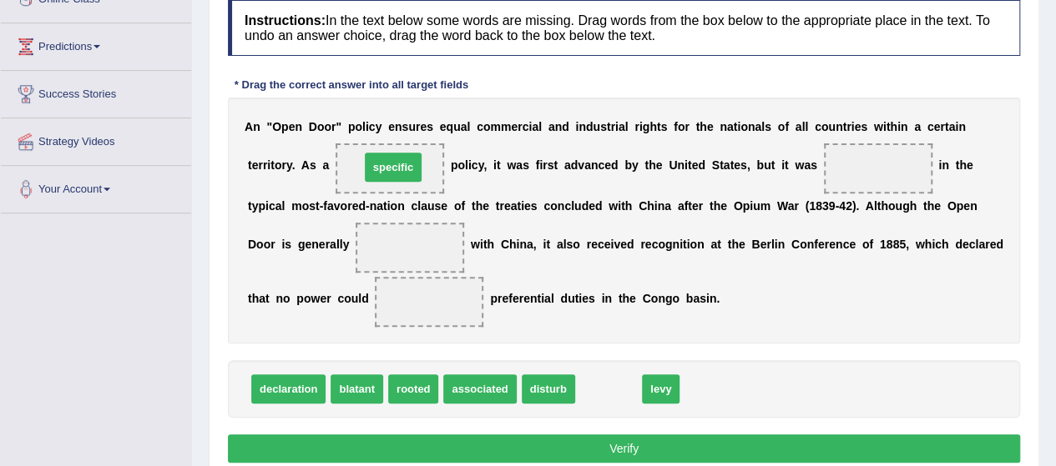
drag, startPoint x: 613, startPoint y: 389, endPoint x: 397, endPoint y: 166, distance: 309.8
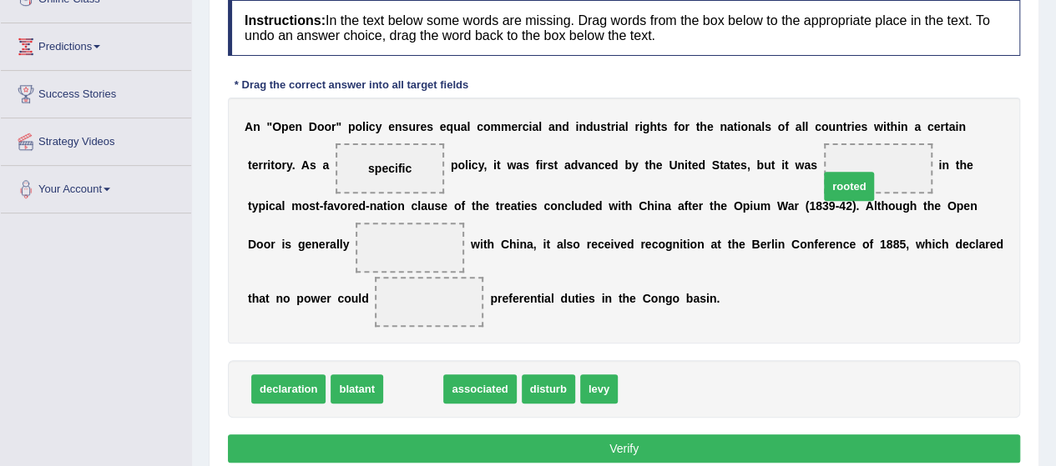
drag, startPoint x: 422, startPoint y: 385, endPoint x: 859, endPoint y: 180, distance: 481.9
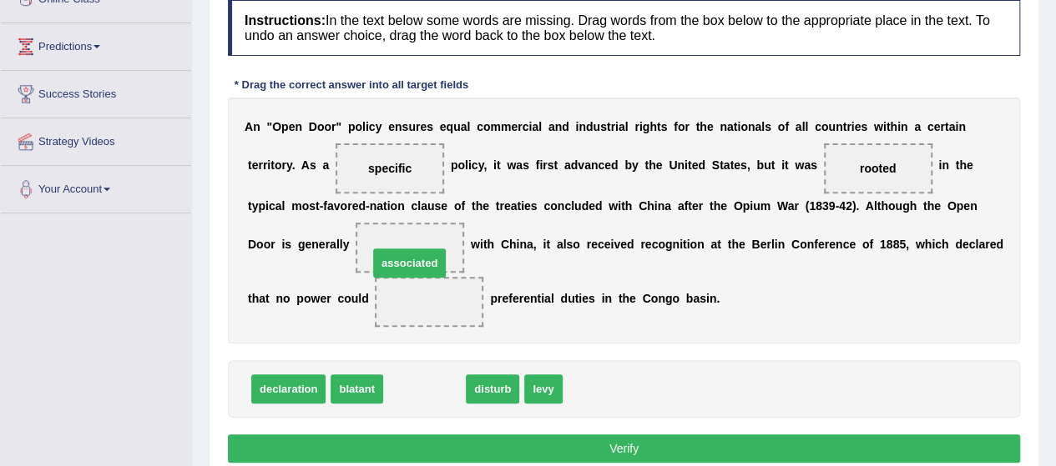
drag, startPoint x: 416, startPoint y: 396, endPoint x: 401, endPoint y: 267, distance: 130.2
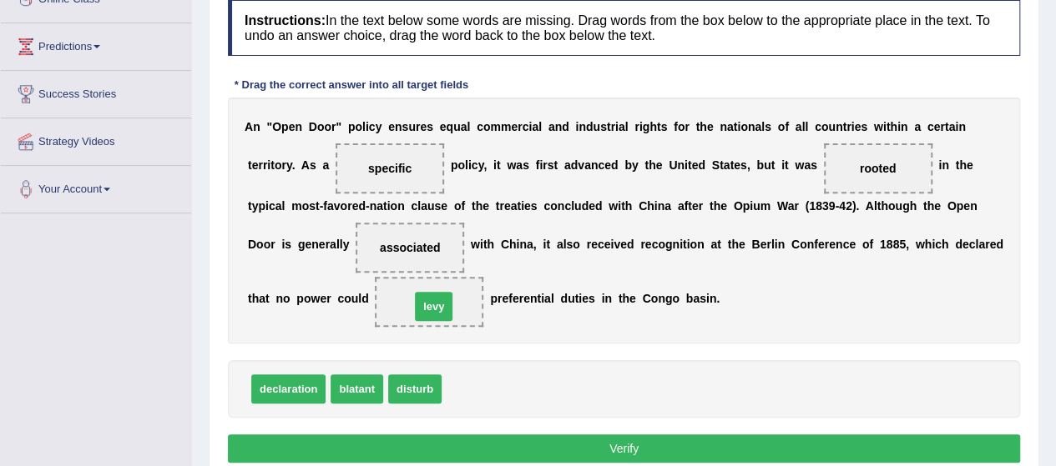
drag, startPoint x: 461, startPoint y: 377, endPoint x: 428, endPoint y: 292, distance: 91.1
click at [462, 437] on button "Verify" at bounding box center [624, 449] width 792 height 28
